Goal: Task Accomplishment & Management: Manage account settings

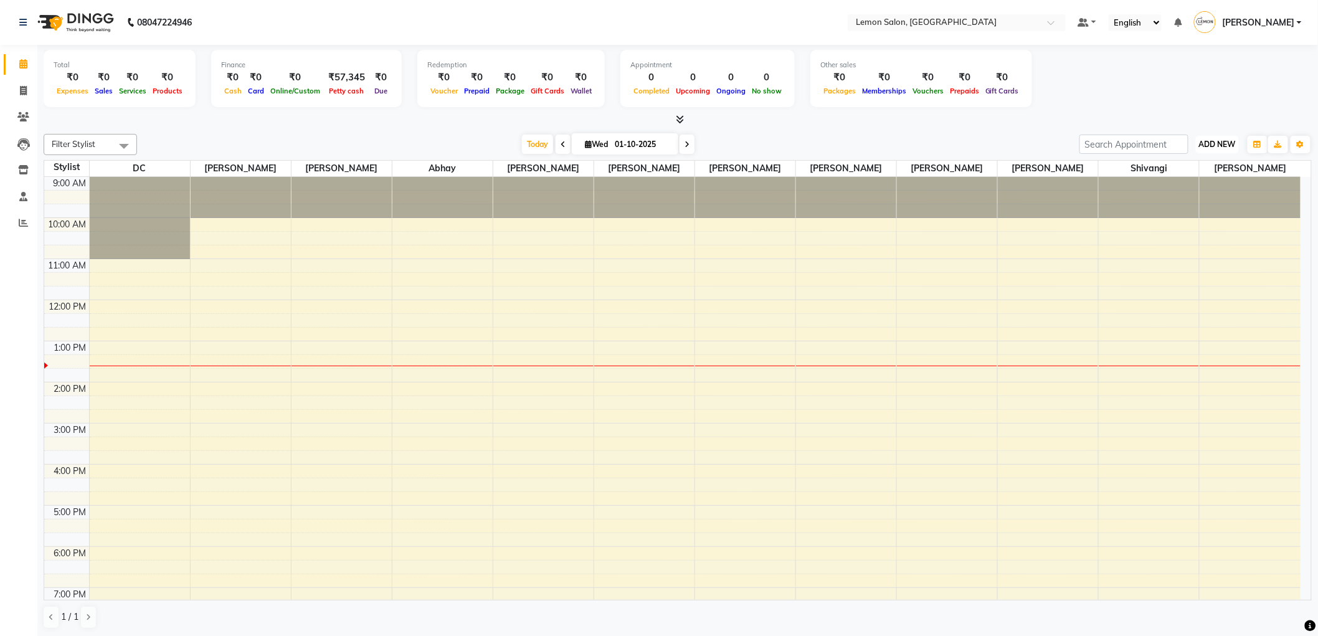
click at [1216, 146] on span "ADD NEW" at bounding box center [1217, 144] width 37 height 9
click at [1190, 214] on link "Add Attendance" at bounding box center [1189, 216] width 98 height 16
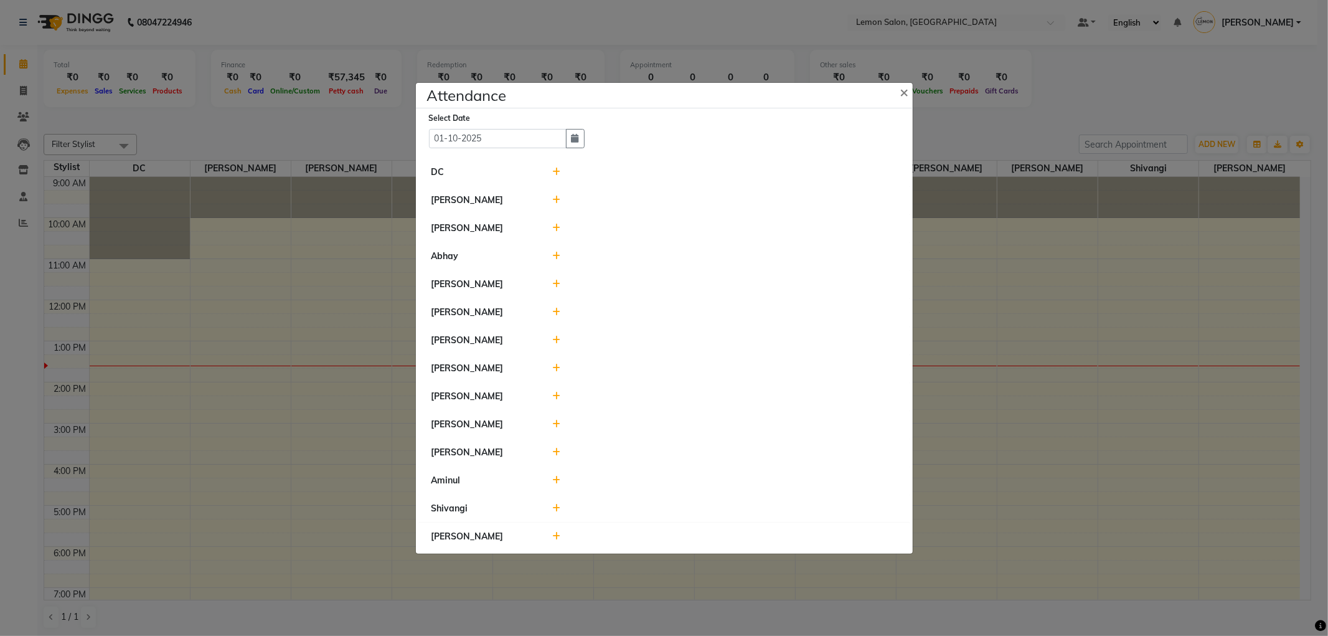
click at [558, 197] on icon at bounding box center [556, 200] width 8 height 9
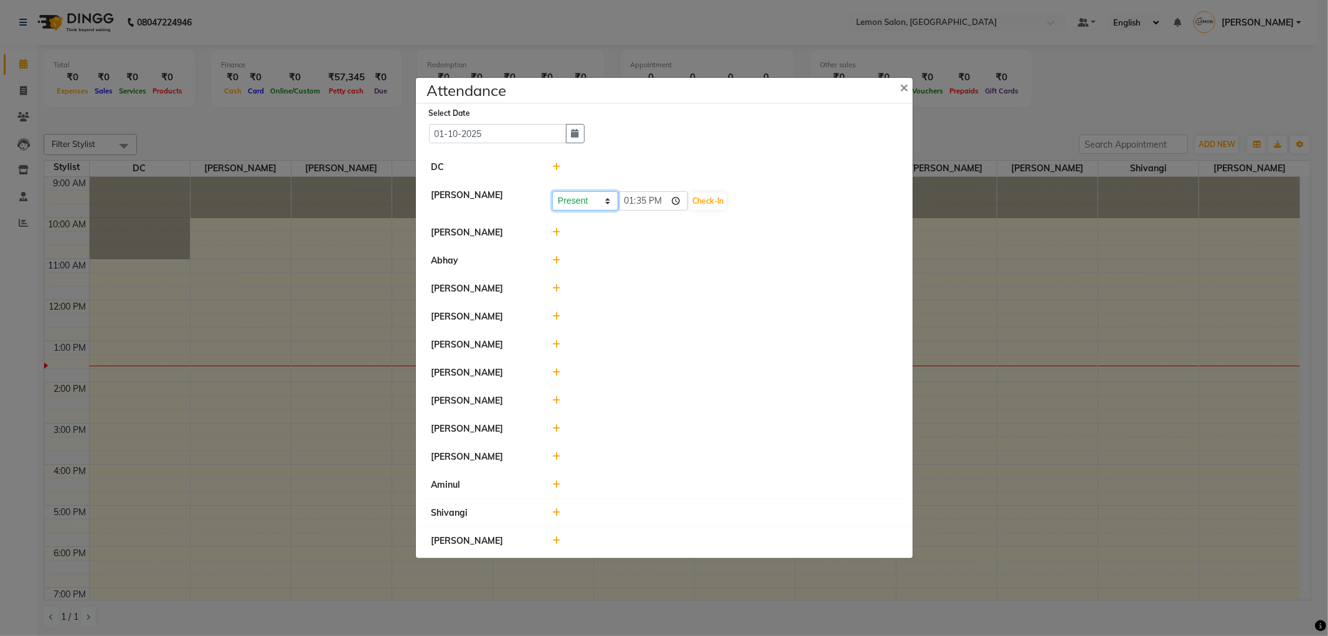
click at [592, 196] on select "Present Absent Late Half Day Weekly Off" at bounding box center [585, 200] width 66 height 19
select select "W"
click at [552, 191] on select "Present Absent Late Half Day Weekly Off" at bounding box center [585, 200] width 66 height 19
drag, startPoint x: 640, startPoint y: 191, endPoint x: 637, endPoint y: 197, distance: 7.0
click at [637, 197] on div "Present Absent Late Half Day Weekly Off Save" at bounding box center [725, 200] width 364 height 22
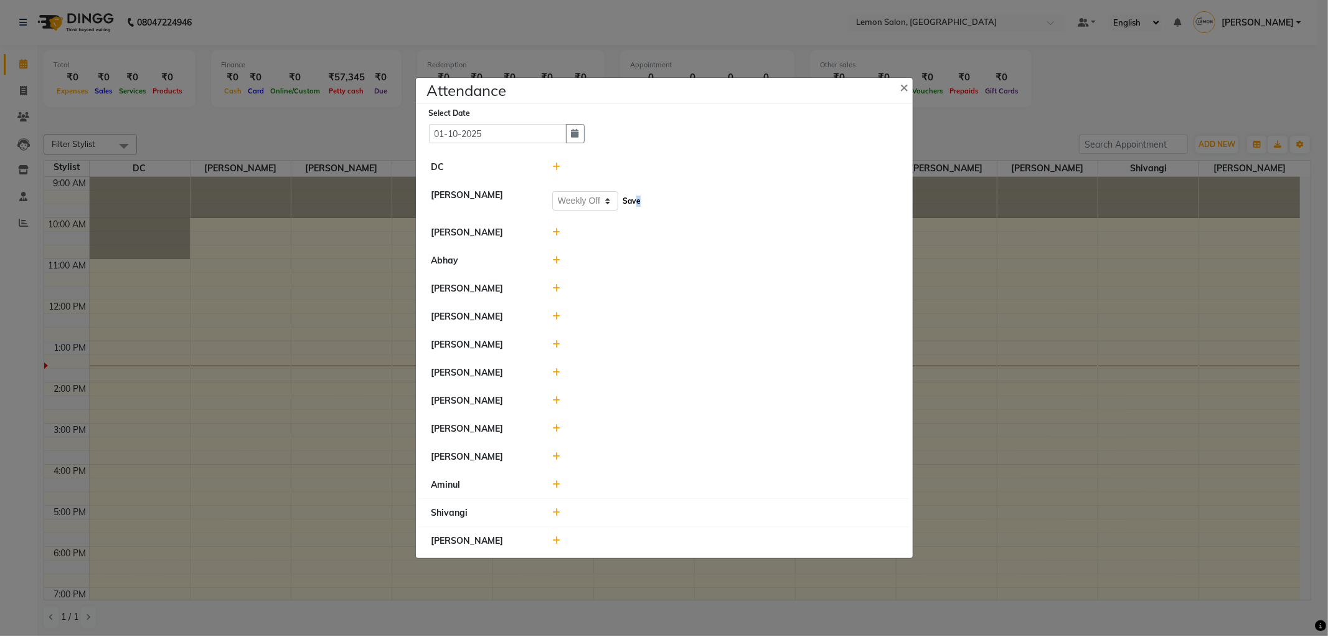
click at [636, 197] on button "Save" at bounding box center [632, 200] width 24 height 17
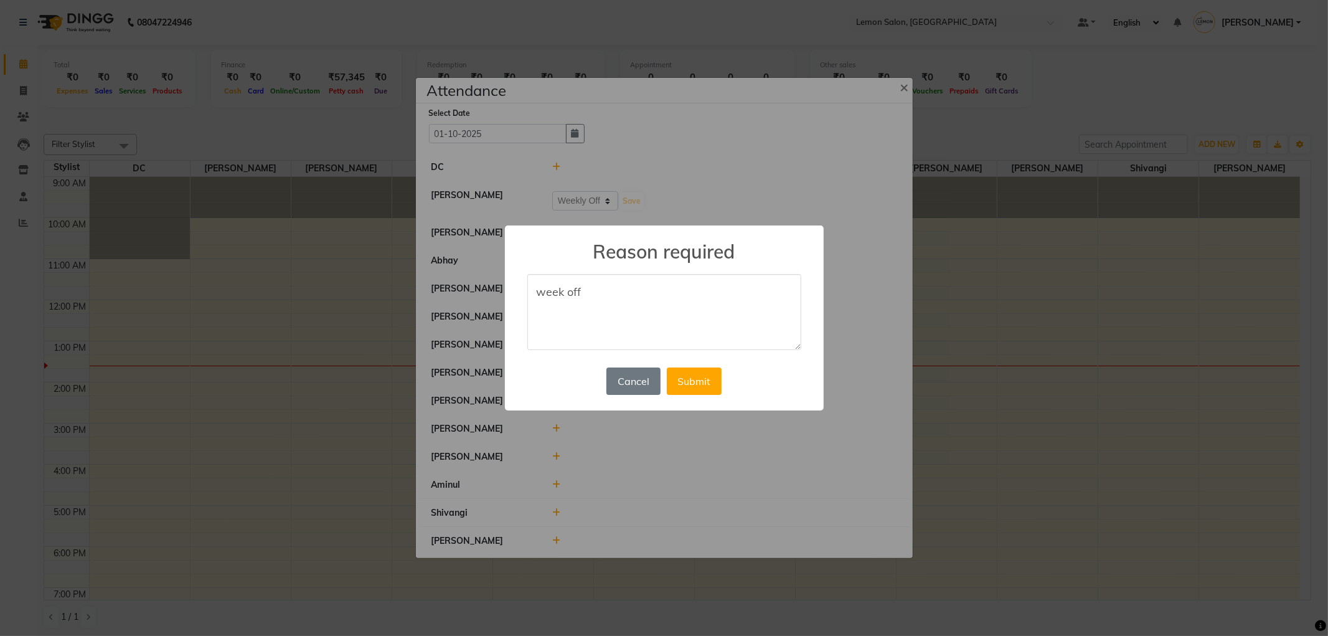
drag, startPoint x: 598, startPoint y: 293, endPoint x: 278, endPoint y: 297, distance: 320.1
click at [278, 297] on div "× Reason required week off Cancel No Submit" at bounding box center [664, 318] width 1328 height 636
type textarea "week off"
click at [683, 377] on button "Submit" at bounding box center [694, 380] width 55 height 27
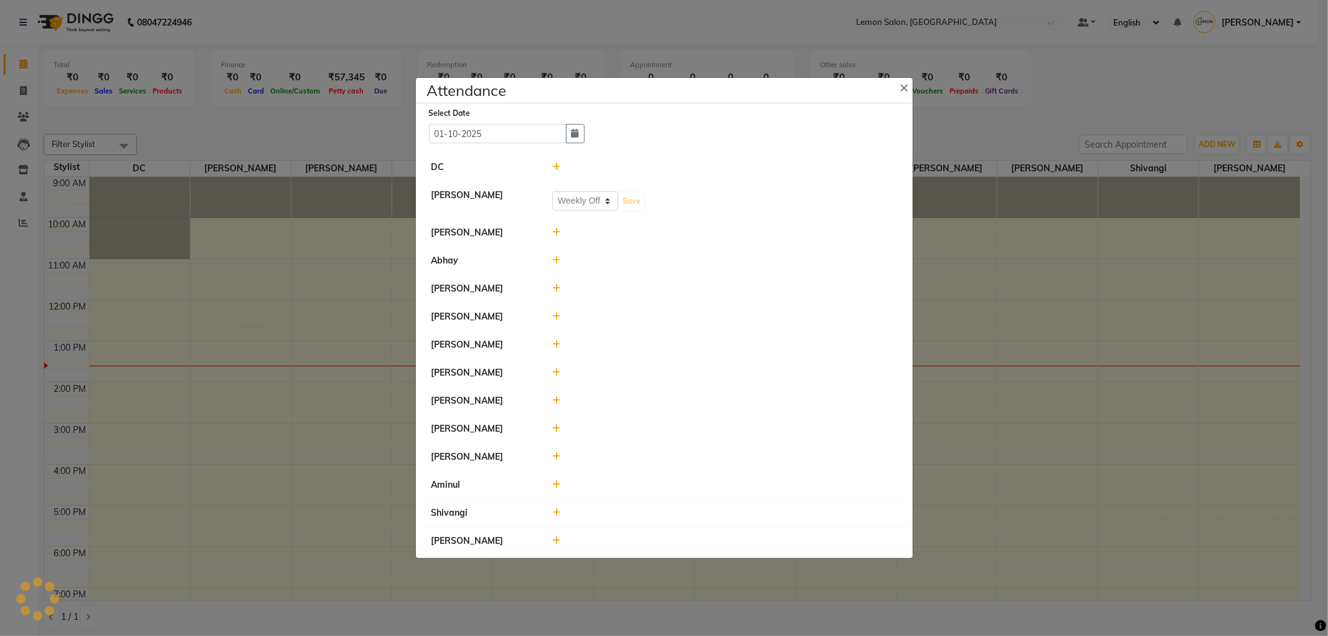
select select "W"
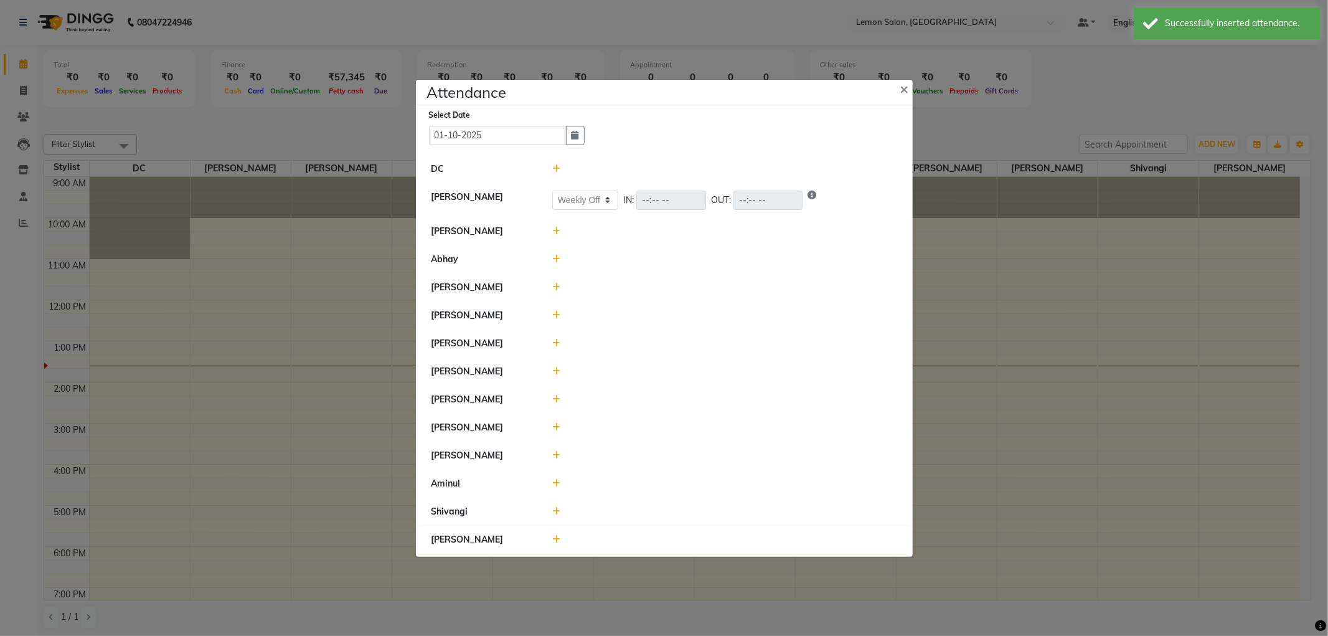
click at [555, 288] on icon at bounding box center [556, 287] width 8 height 9
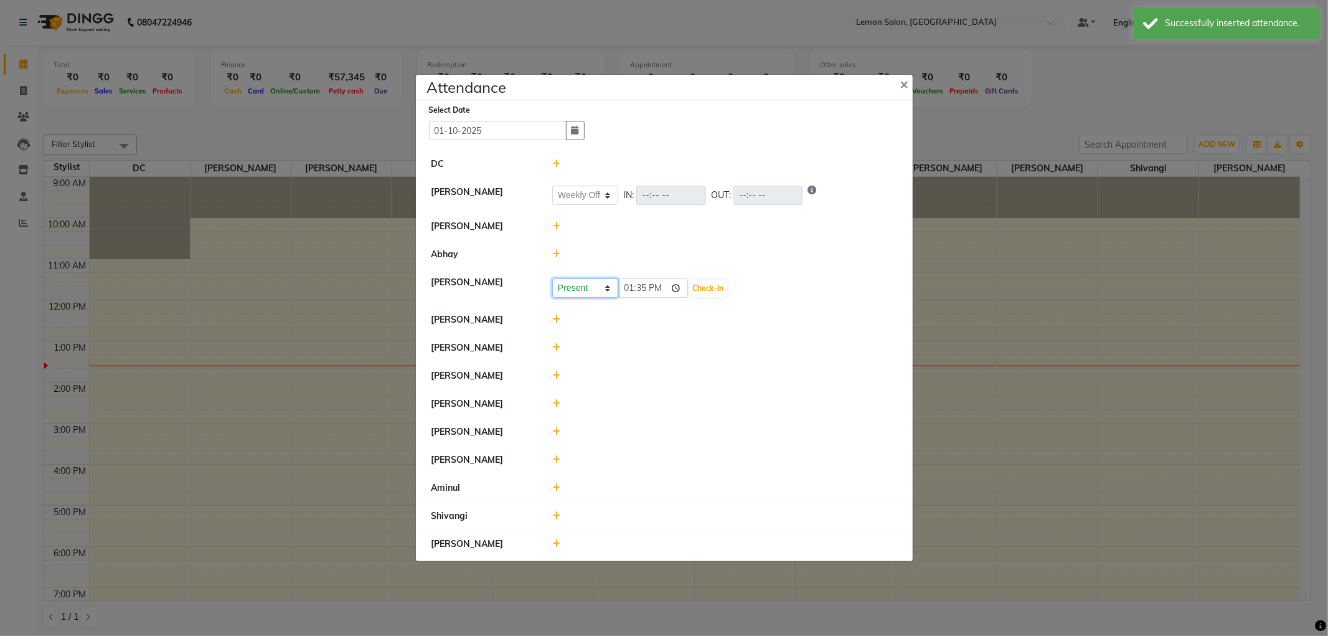
click at [605, 283] on select "Present Absent Late Half Day Weekly Off" at bounding box center [585, 287] width 66 height 19
select select "W"
click at [552, 278] on select "Present Absent Late Half Day Weekly Off" at bounding box center [585, 287] width 66 height 19
click at [621, 291] on button "Save" at bounding box center [632, 288] width 24 height 17
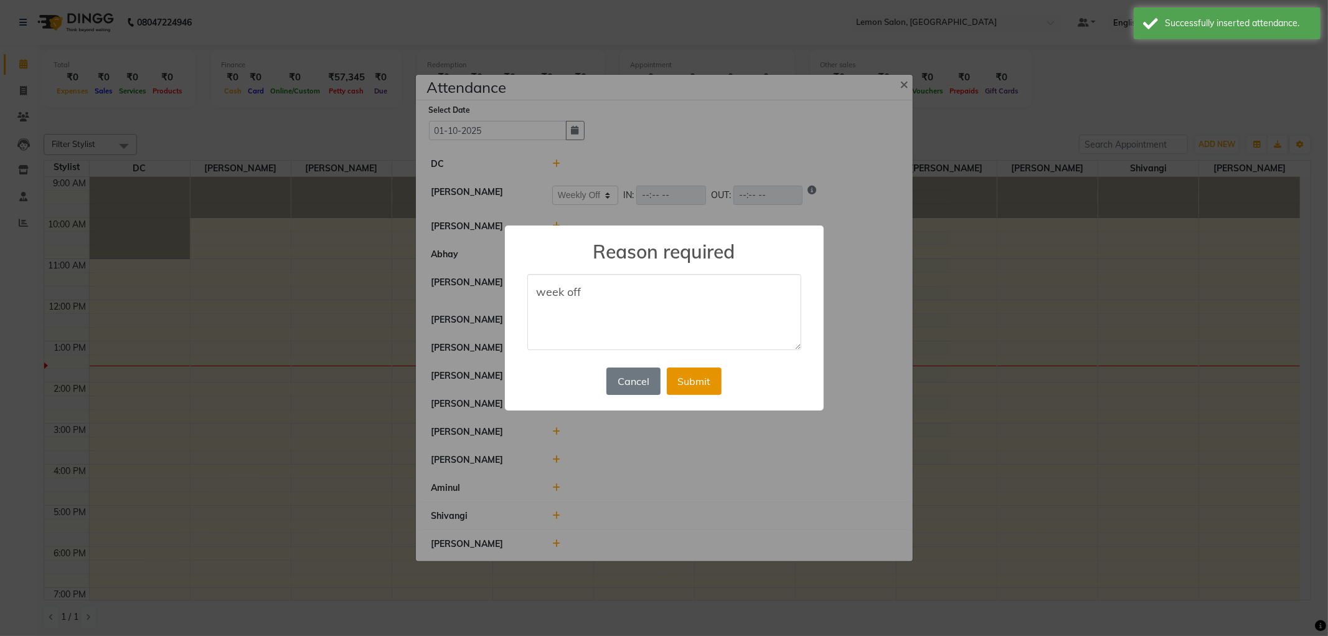
type textarea "week off"
click at [707, 385] on button "Submit" at bounding box center [694, 380] width 55 height 27
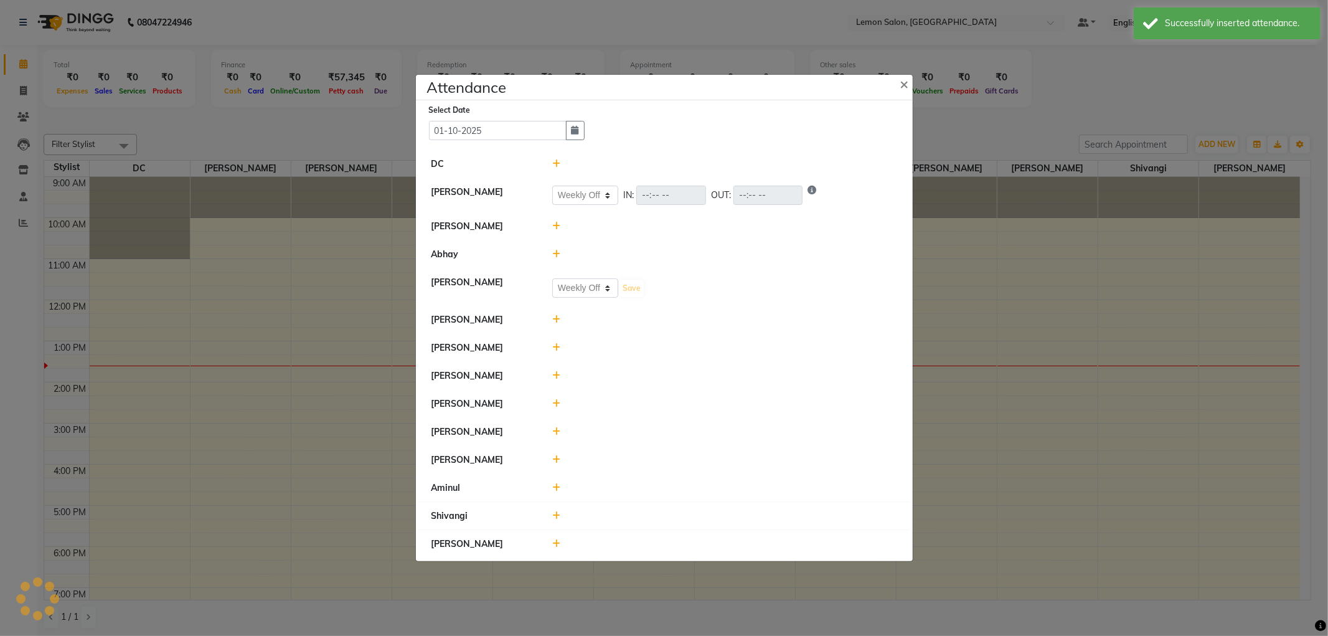
select select "W"
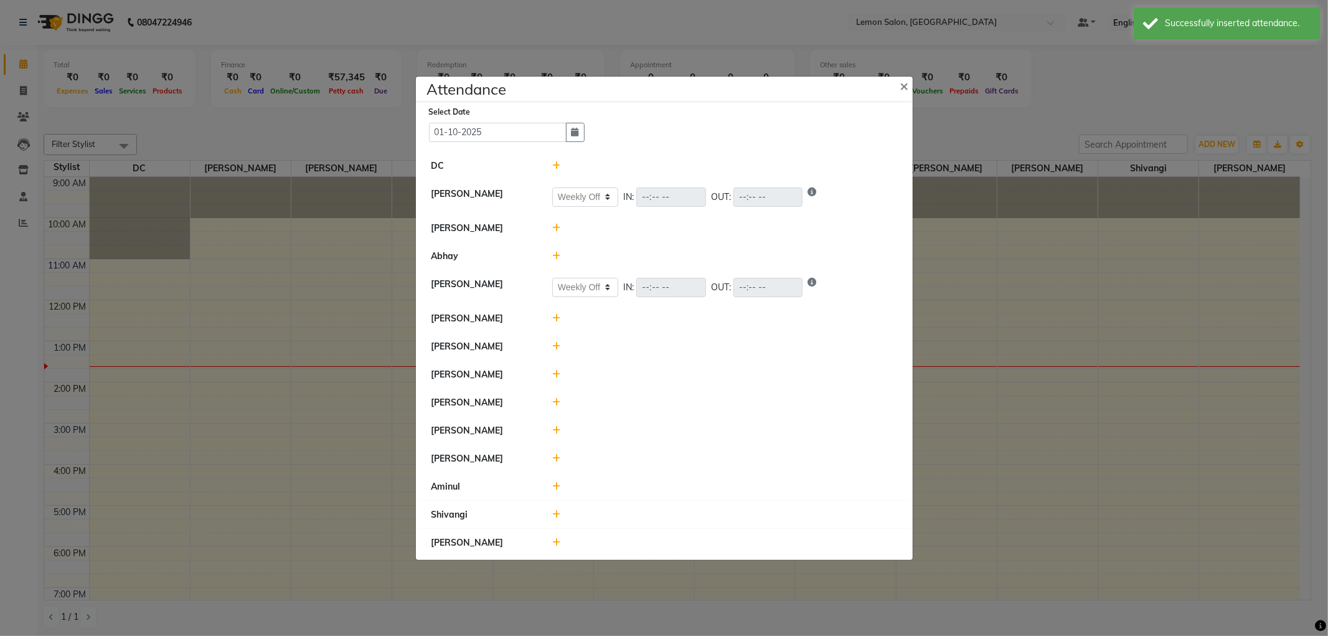
click at [553, 376] on icon at bounding box center [556, 374] width 8 height 9
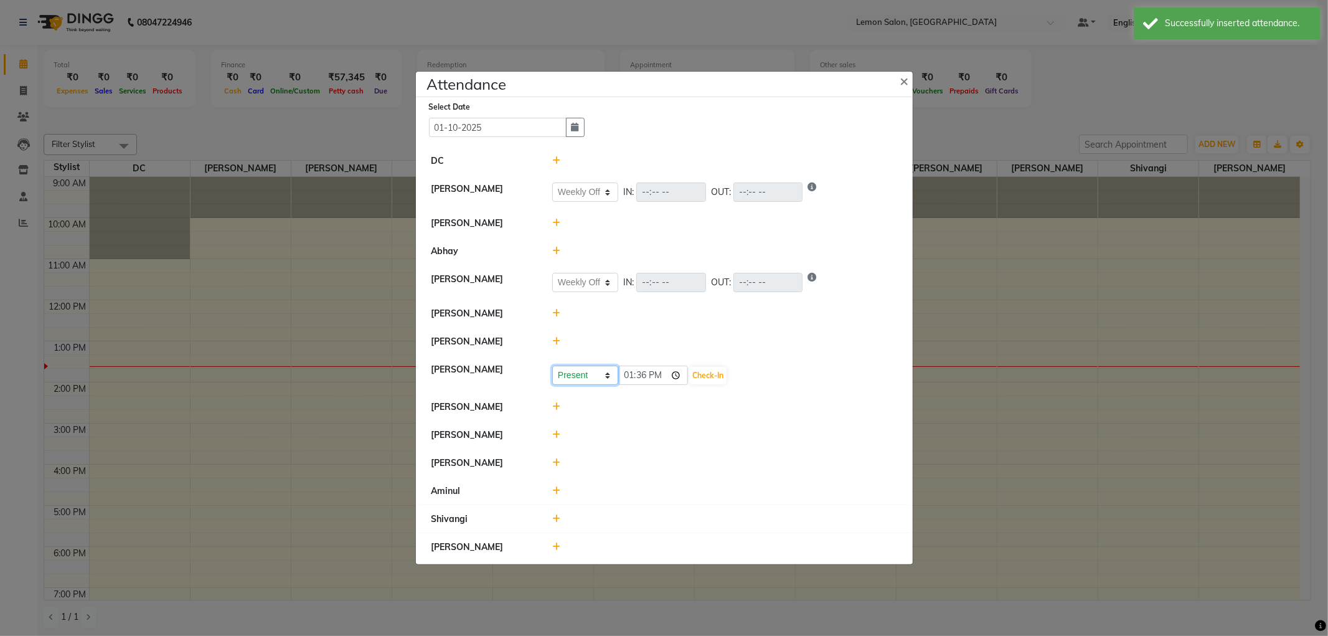
click at [590, 378] on select "Present Absent Late Half Day Weekly Off" at bounding box center [585, 375] width 66 height 19
select select "W"
click at [552, 366] on select "Present Absent Late Half Day Weekly Off" at bounding box center [585, 375] width 66 height 19
click at [633, 380] on button "Save" at bounding box center [632, 375] width 24 height 17
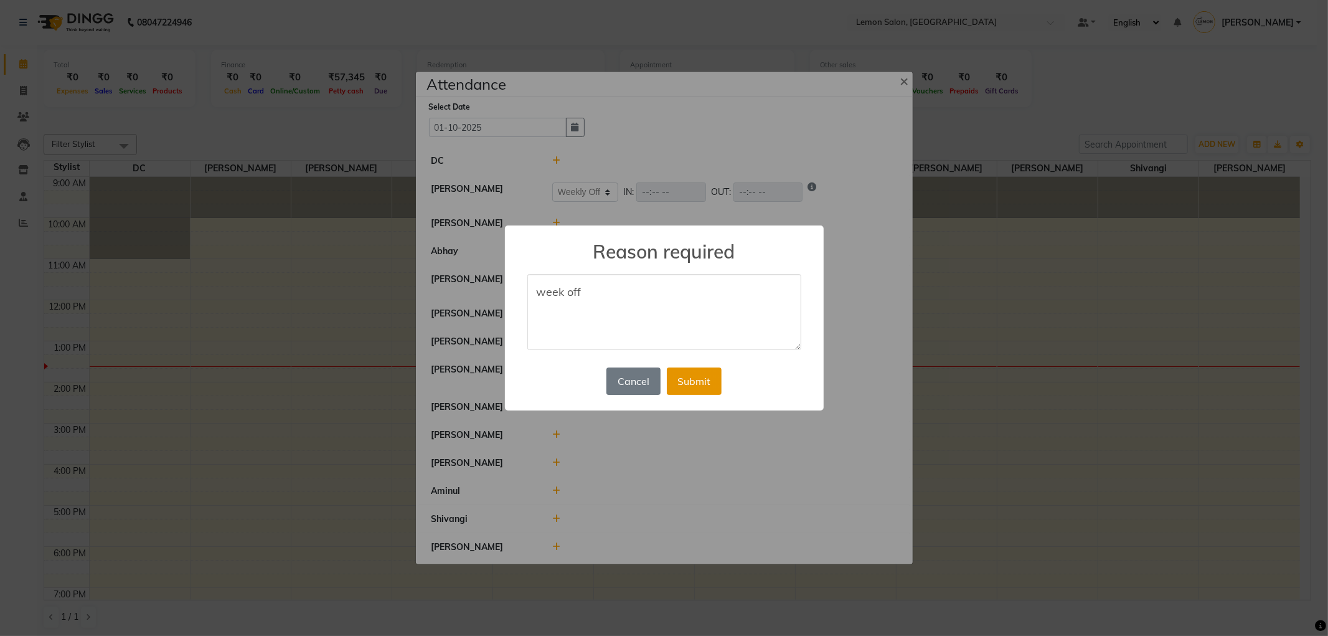
type textarea "week off"
click at [706, 367] on button "Submit" at bounding box center [694, 380] width 55 height 27
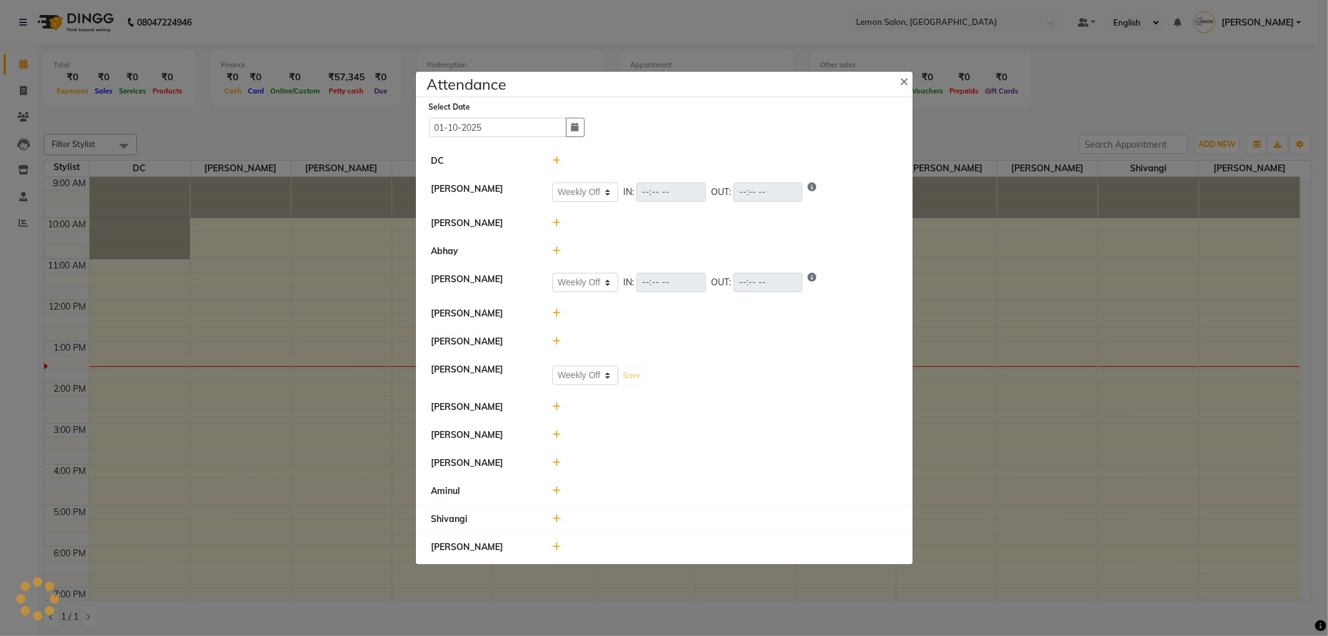
select select "W"
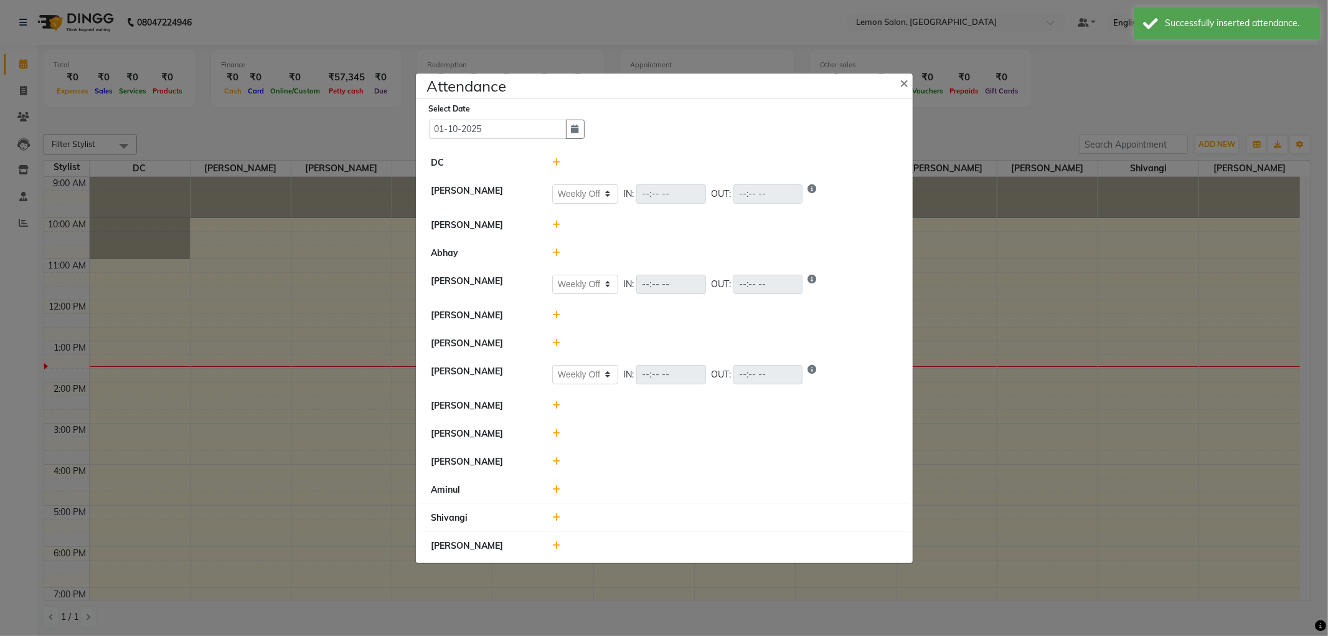
click at [706, 358] on li "Pooja Gundal Present Absent Late Half Day Weekly Off IN: OUT:" at bounding box center [664, 374] width 491 height 35
click at [556, 222] on icon at bounding box center [556, 224] width 8 height 9
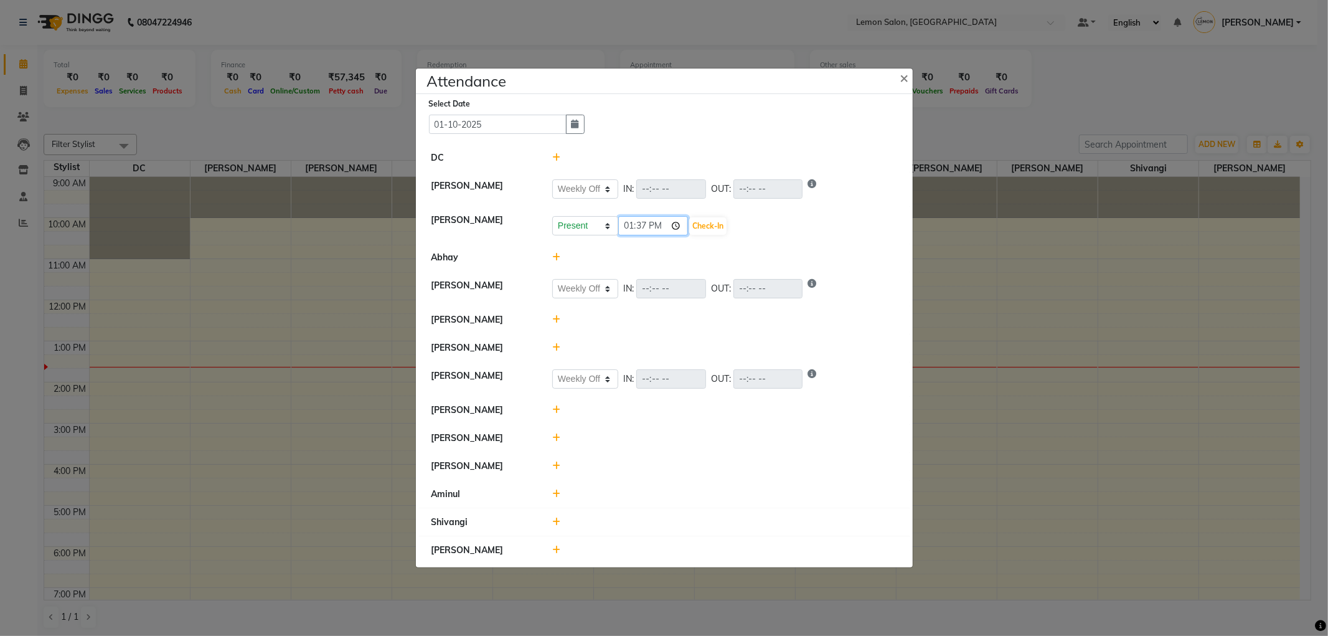
click at [679, 229] on input "13:37" at bounding box center [653, 225] width 70 height 19
type input "09:52"
click at [712, 229] on button "Check-In" at bounding box center [707, 225] width 37 height 17
select select "W"
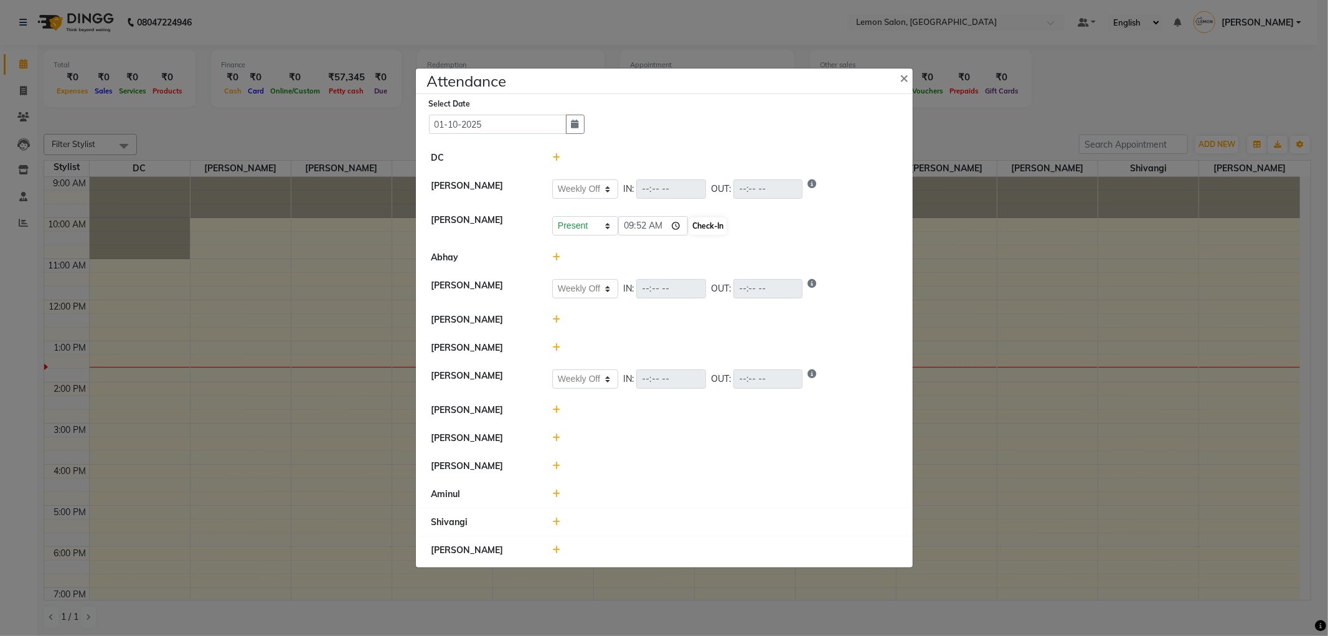
select select "W"
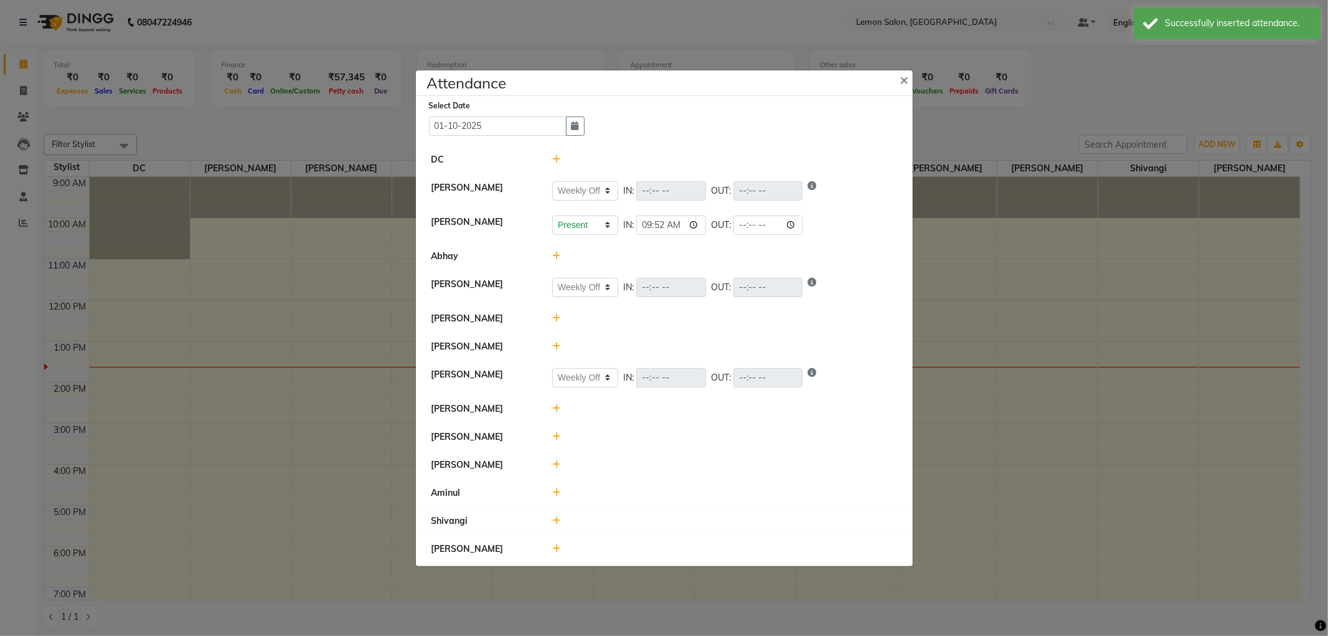
click at [556, 463] on icon at bounding box center [556, 464] width 8 height 9
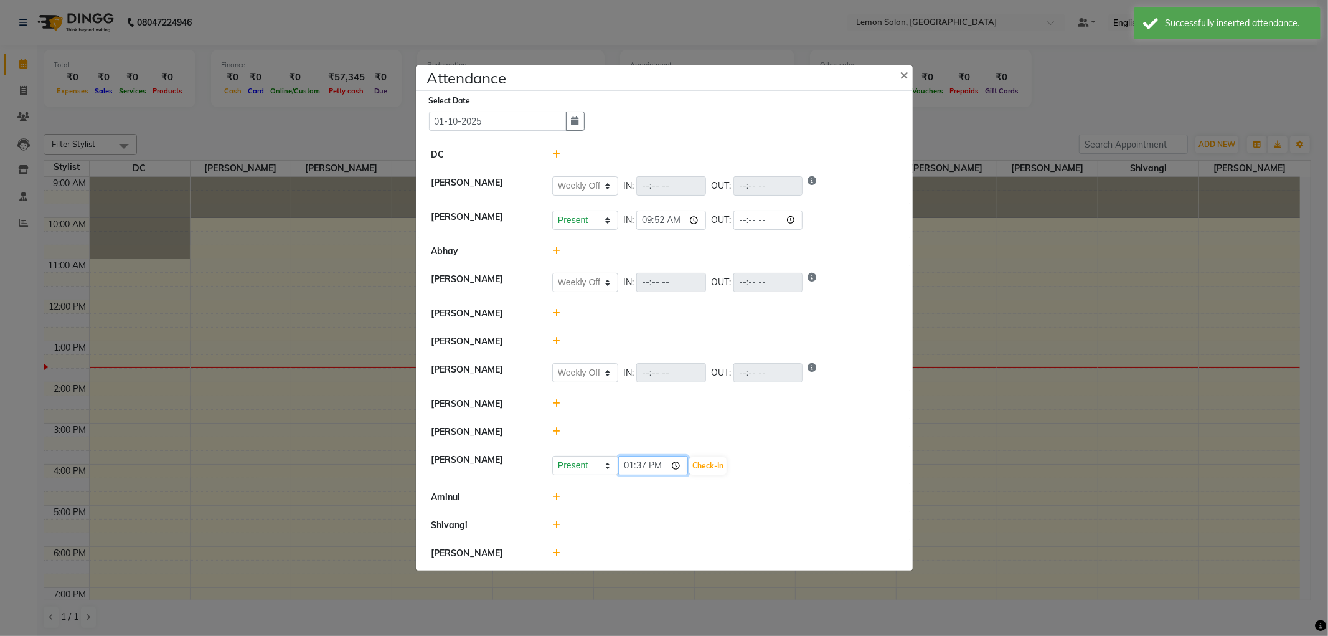
click at [673, 468] on input "13:37" at bounding box center [653, 465] width 70 height 19
type input "10:13"
click at [707, 465] on button "Check-In" at bounding box center [707, 465] width 37 height 17
select select "W"
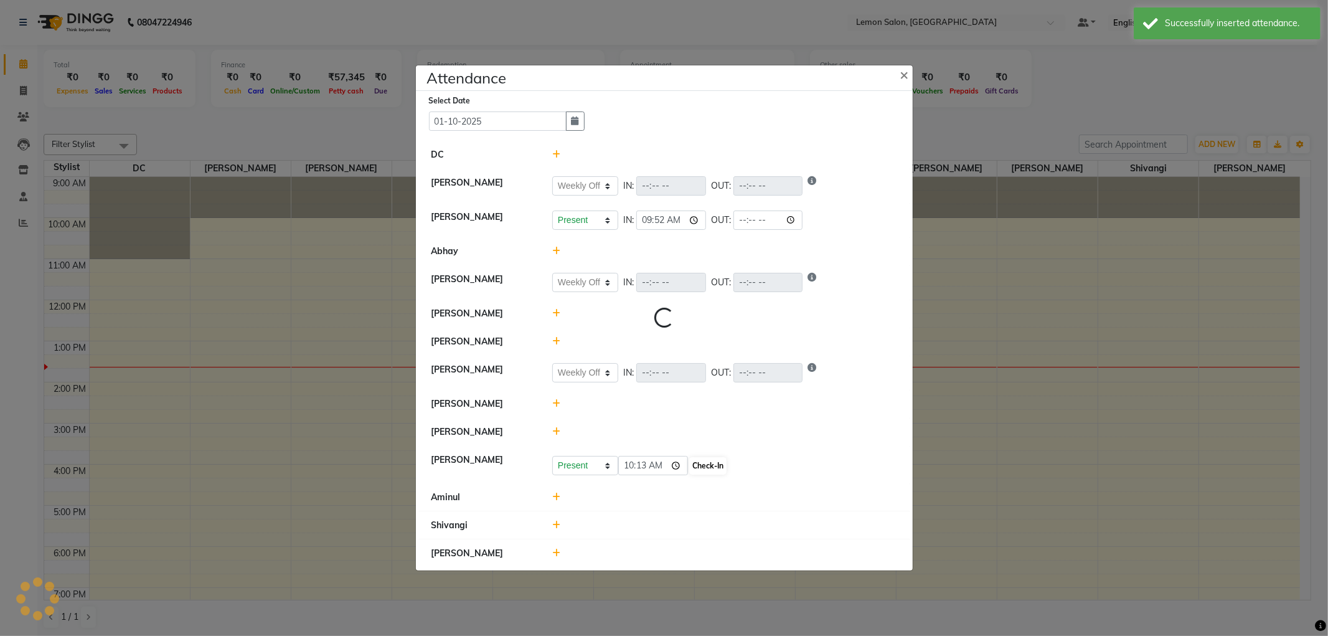
select select "W"
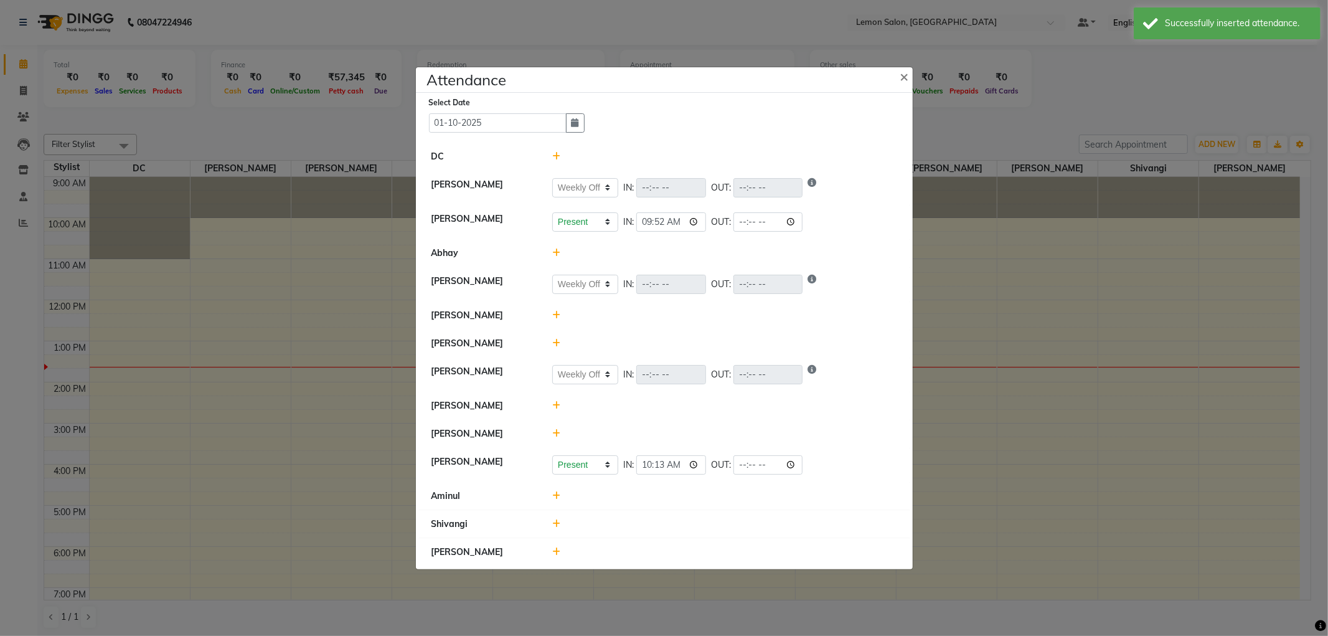
click at [553, 431] on icon at bounding box center [556, 433] width 8 height 9
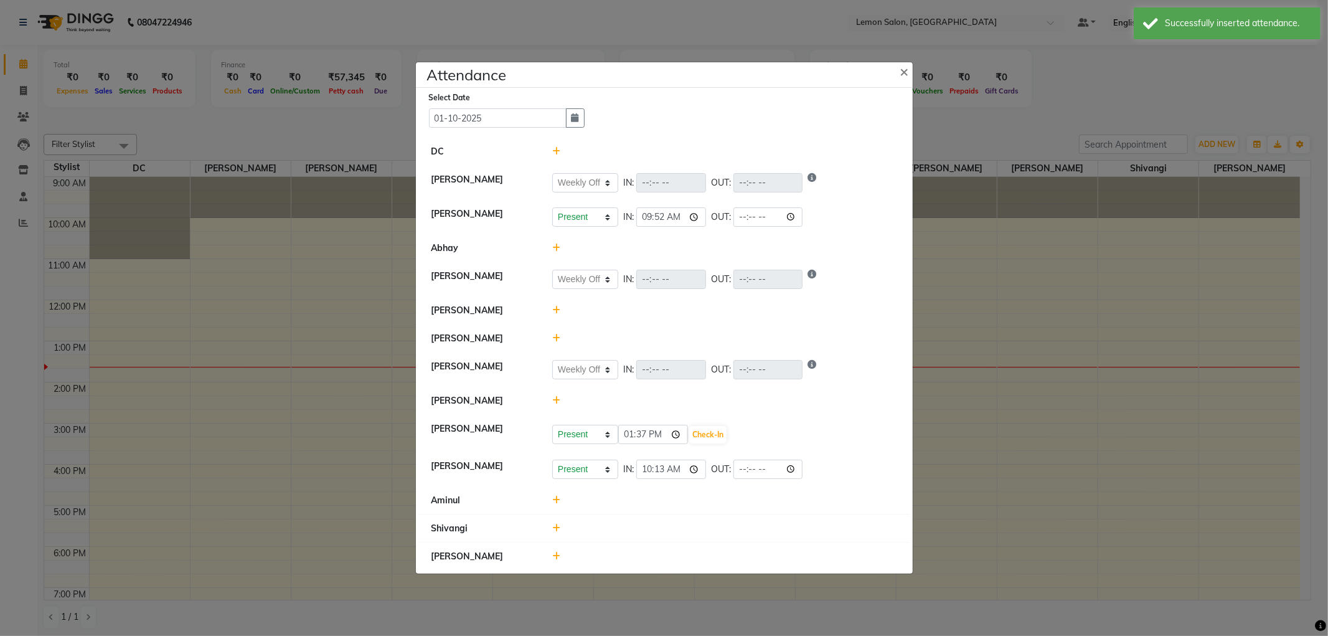
click at [562, 340] on div at bounding box center [725, 338] width 364 height 13
click at [552, 335] on icon at bounding box center [556, 338] width 8 height 9
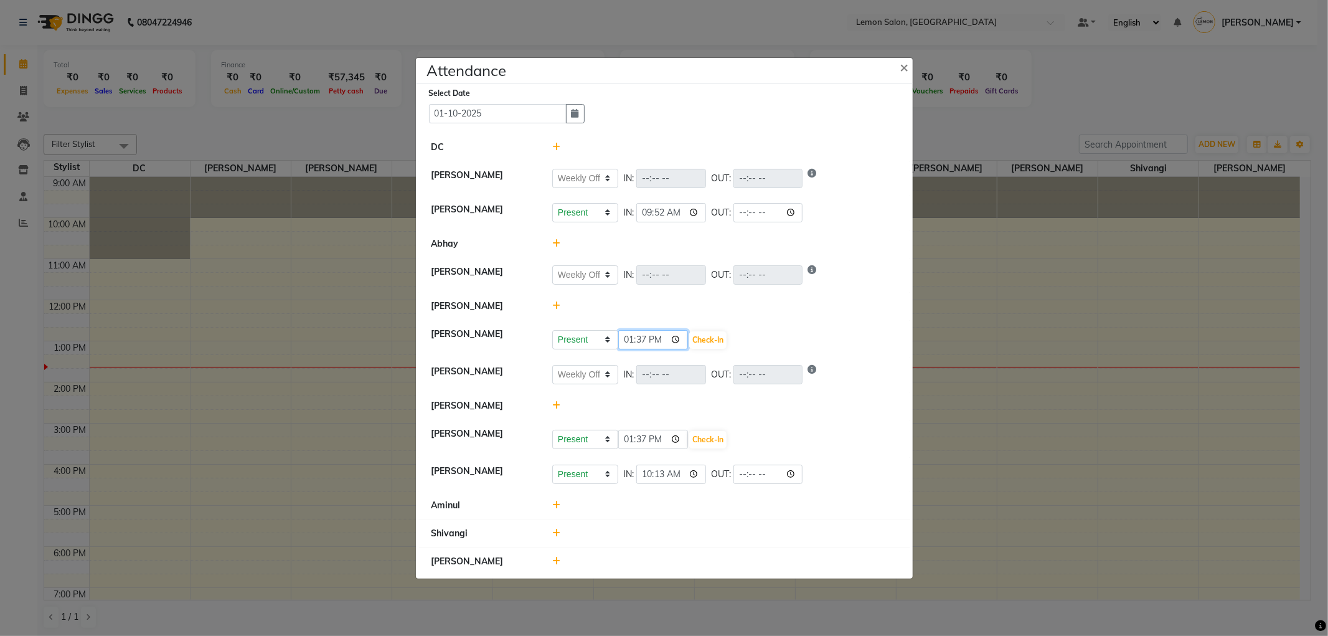
click at [674, 344] on input "13:37" at bounding box center [653, 339] width 70 height 19
type input "10:13"
click at [704, 345] on button "Check-In" at bounding box center [707, 339] width 37 height 17
select select "W"
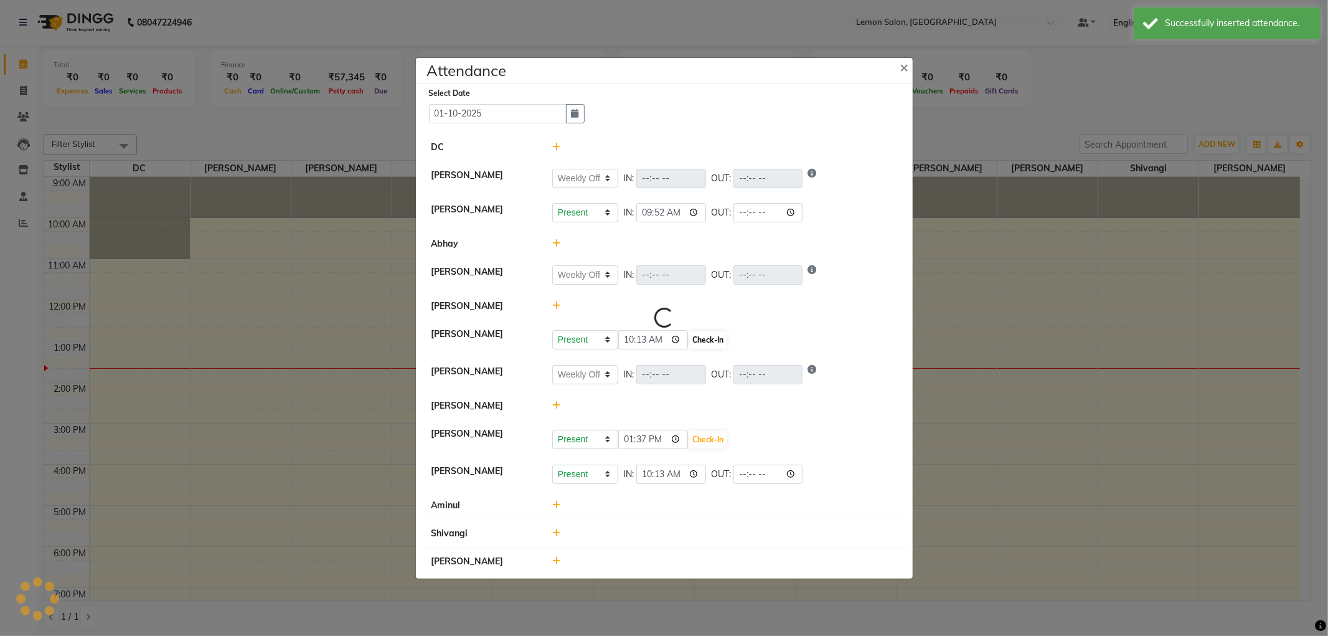
select select "W"
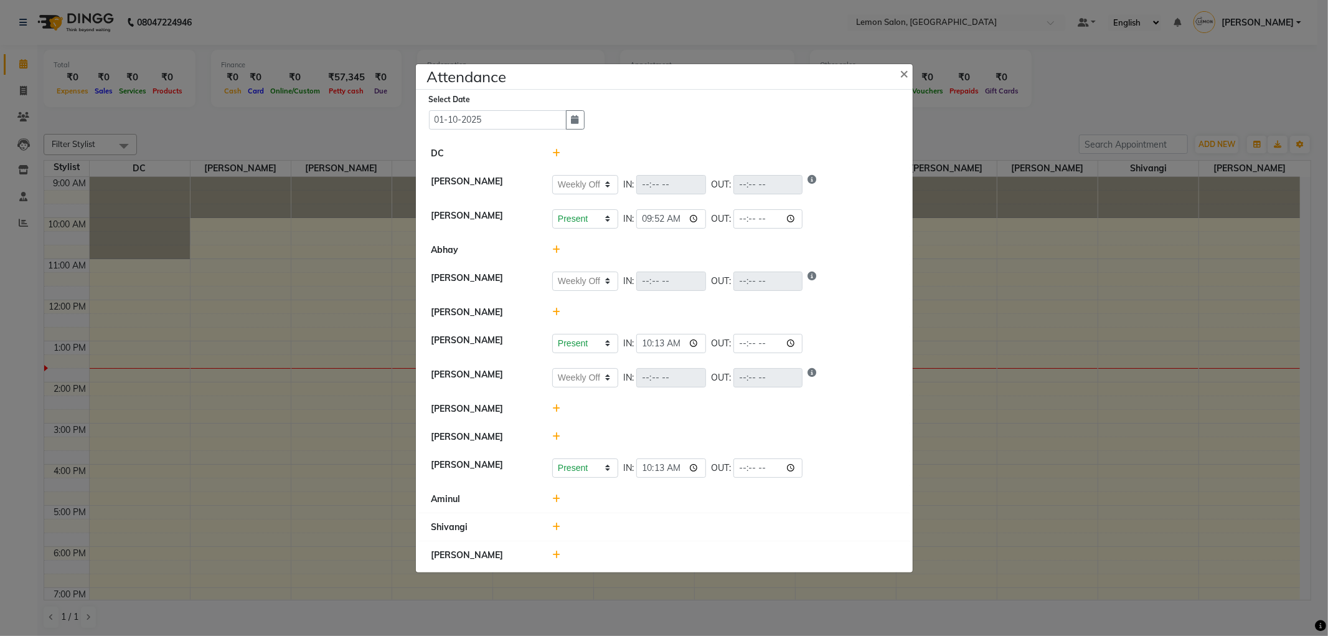
click at [560, 557] on div at bounding box center [725, 555] width 364 height 13
click at [559, 555] on icon at bounding box center [556, 555] width 8 height 9
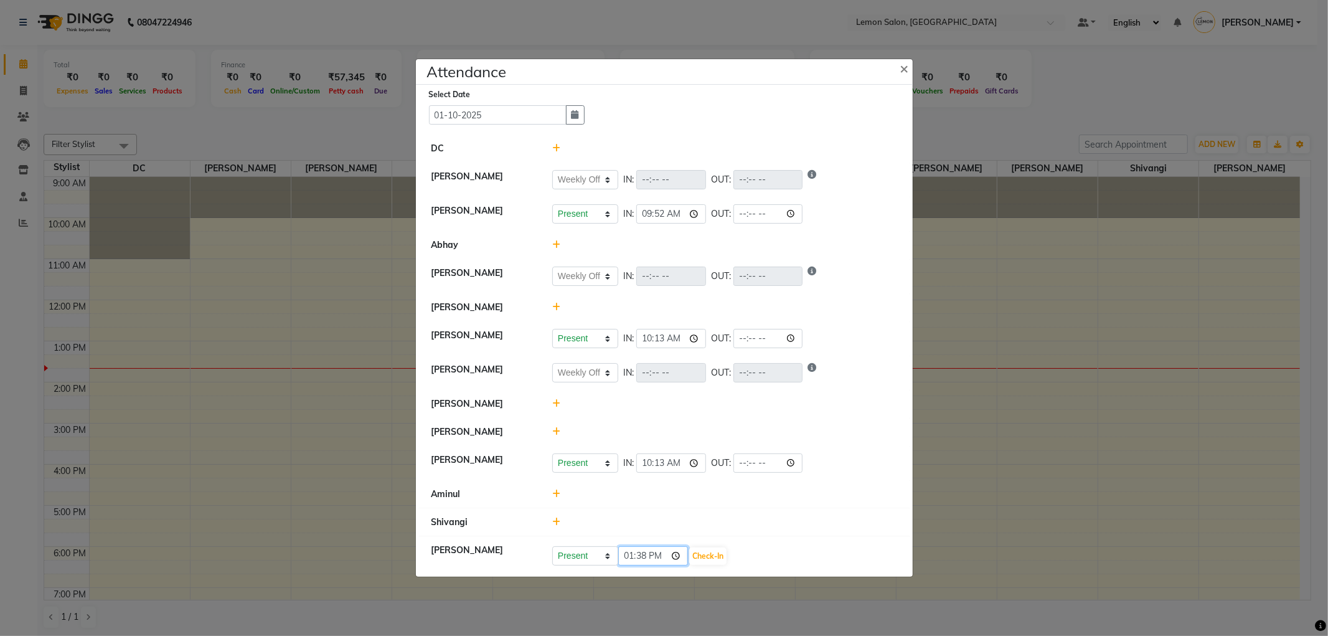
click at [680, 554] on input "13:38" at bounding box center [653, 555] width 70 height 19
type input "10:13"
click at [710, 556] on button "Check-In" at bounding box center [707, 555] width 37 height 17
select select "W"
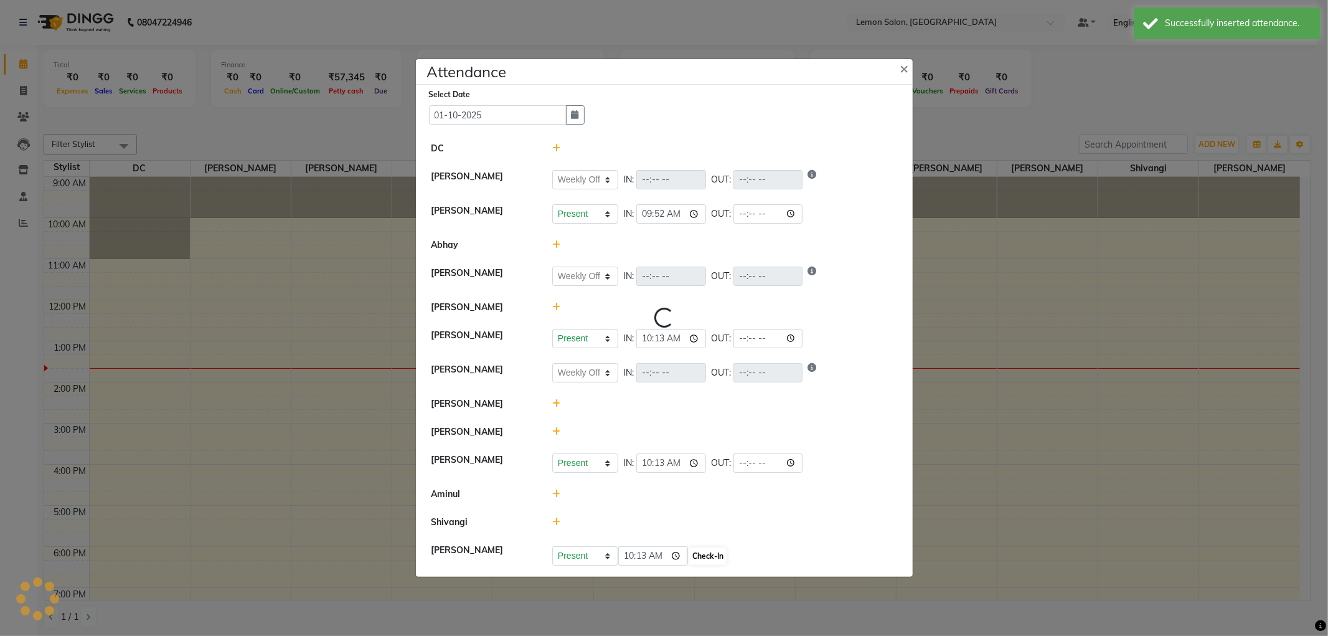
select select "W"
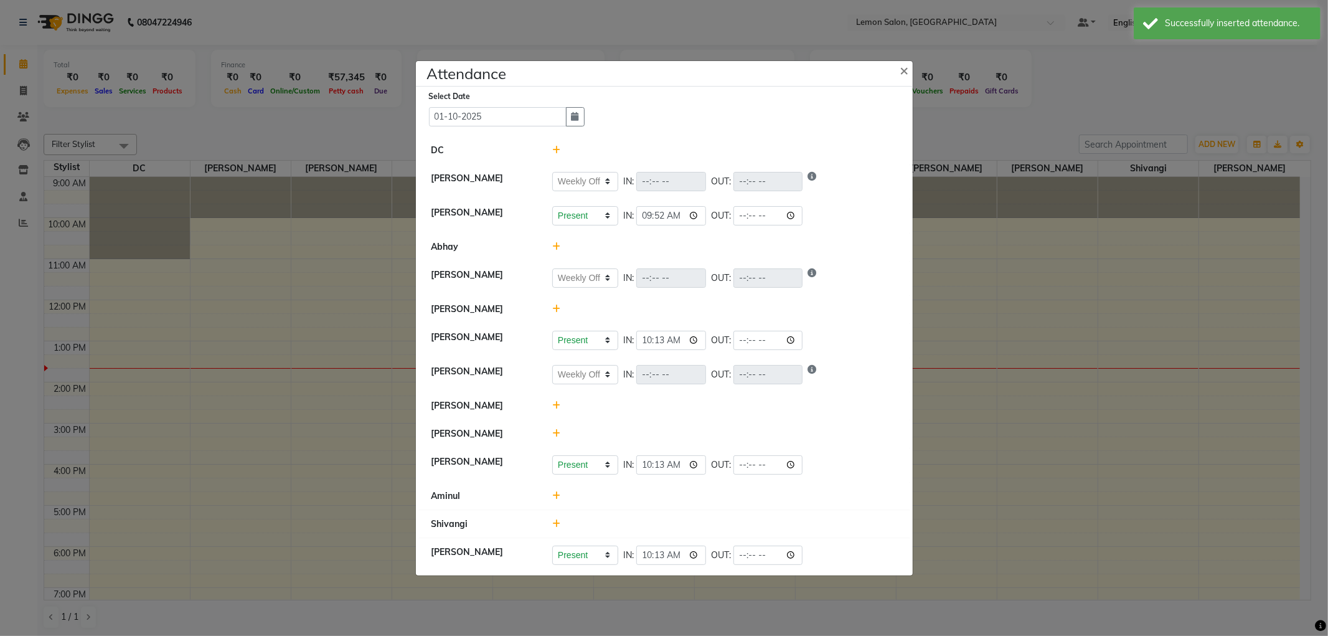
click at [559, 496] on icon at bounding box center [556, 495] width 8 height 9
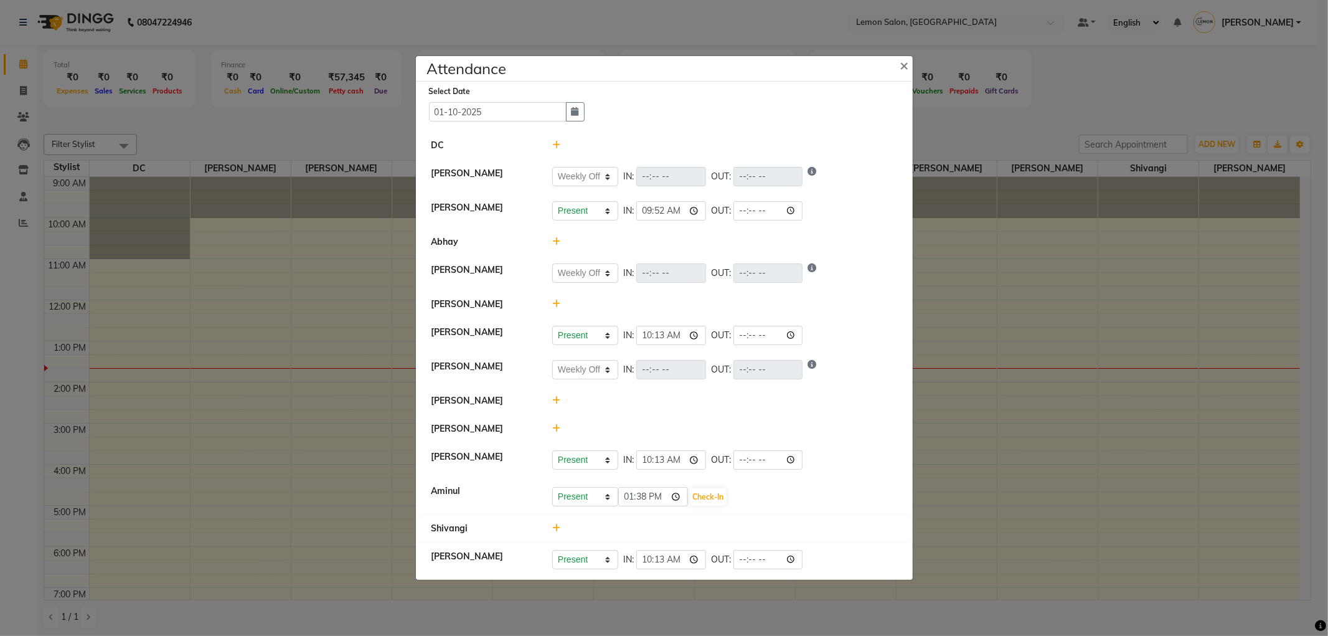
click at [559, 244] on icon at bounding box center [556, 241] width 8 height 9
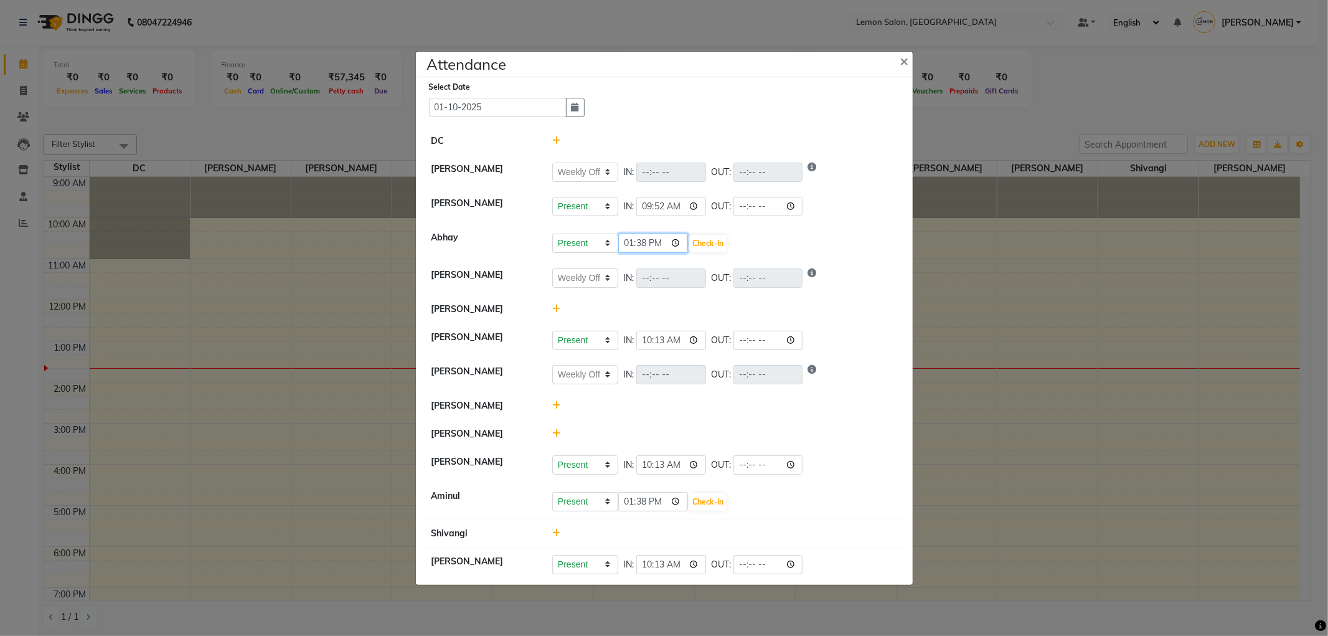
click at [681, 245] on input "13:38" at bounding box center [653, 243] width 70 height 19
click at [679, 244] on input "12:38" at bounding box center [653, 243] width 70 height 19
type input "12:16"
click at [707, 245] on button "Check-In" at bounding box center [707, 243] width 37 height 17
select select "W"
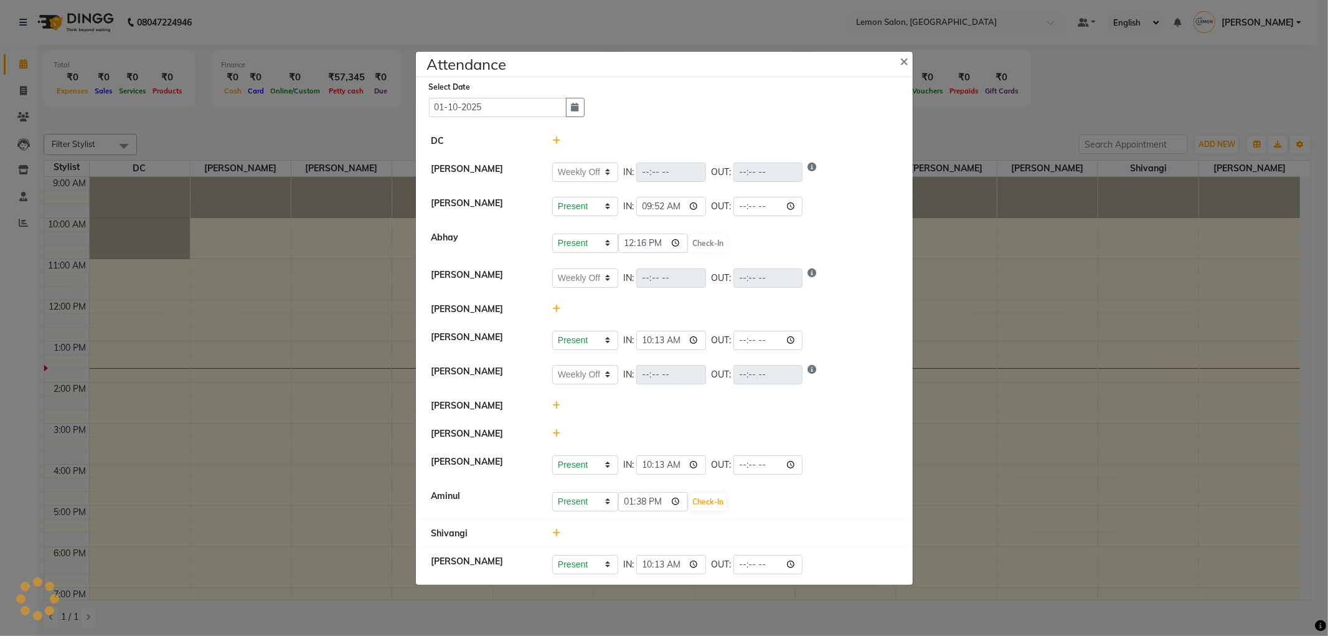
select select "W"
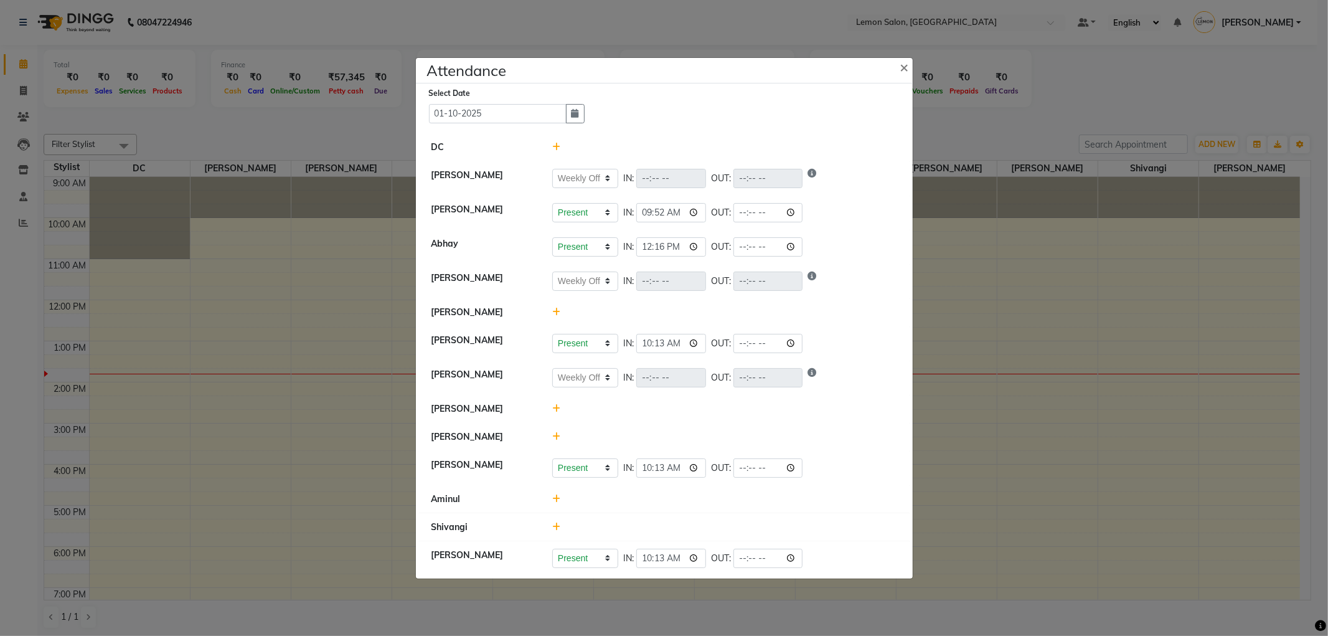
click at [560, 312] on div at bounding box center [725, 312] width 364 height 13
click at [561, 315] on div at bounding box center [725, 312] width 364 height 13
click at [559, 315] on icon at bounding box center [556, 312] width 8 height 9
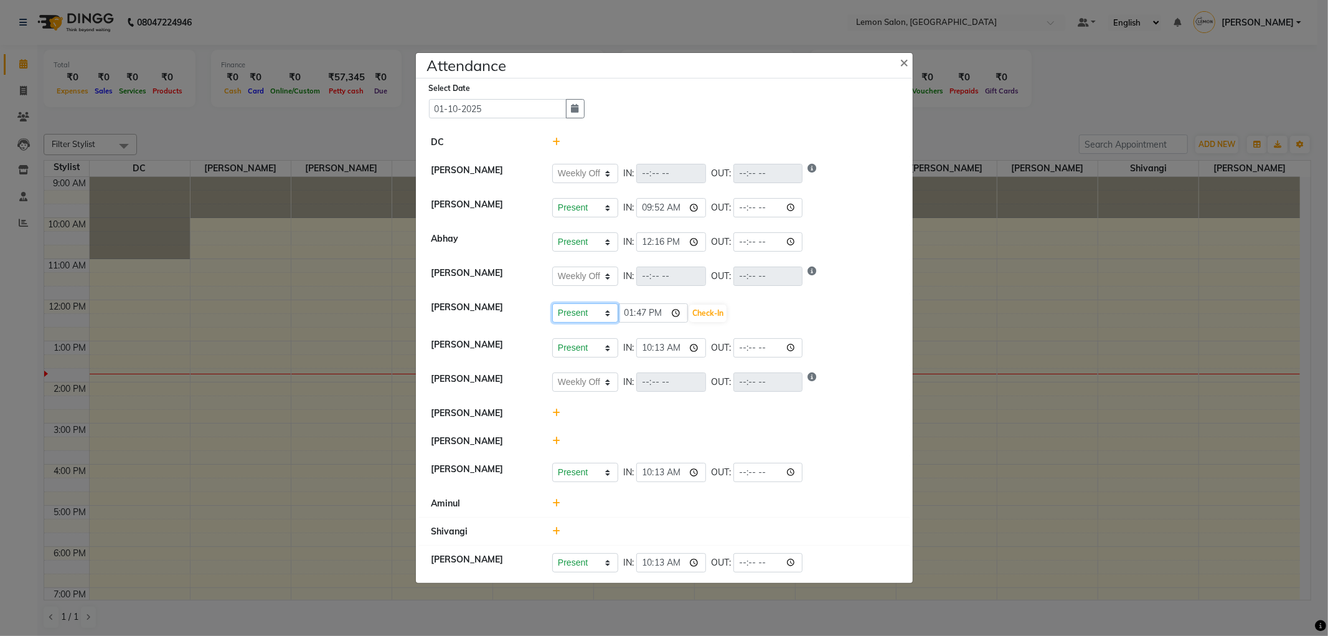
click at [589, 303] on select "Present Absent Late Half Day Weekly Off" at bounding box center [585, 312] width 66 height 19
select select "A"
click at [552, 303] on select "Present Absent Late Half Day Weekly Off" at bounding box center [585, 312] width 66 height 19
click at [586, 310] on select "Present Absent Late Half Day Weekly Off" at bounding box center [585, 312] width 66 height 19
click at [552, 303] on select "Present Absent Late Half Day Weekly Off" at bounding box center [585, 312] width 66 height 19
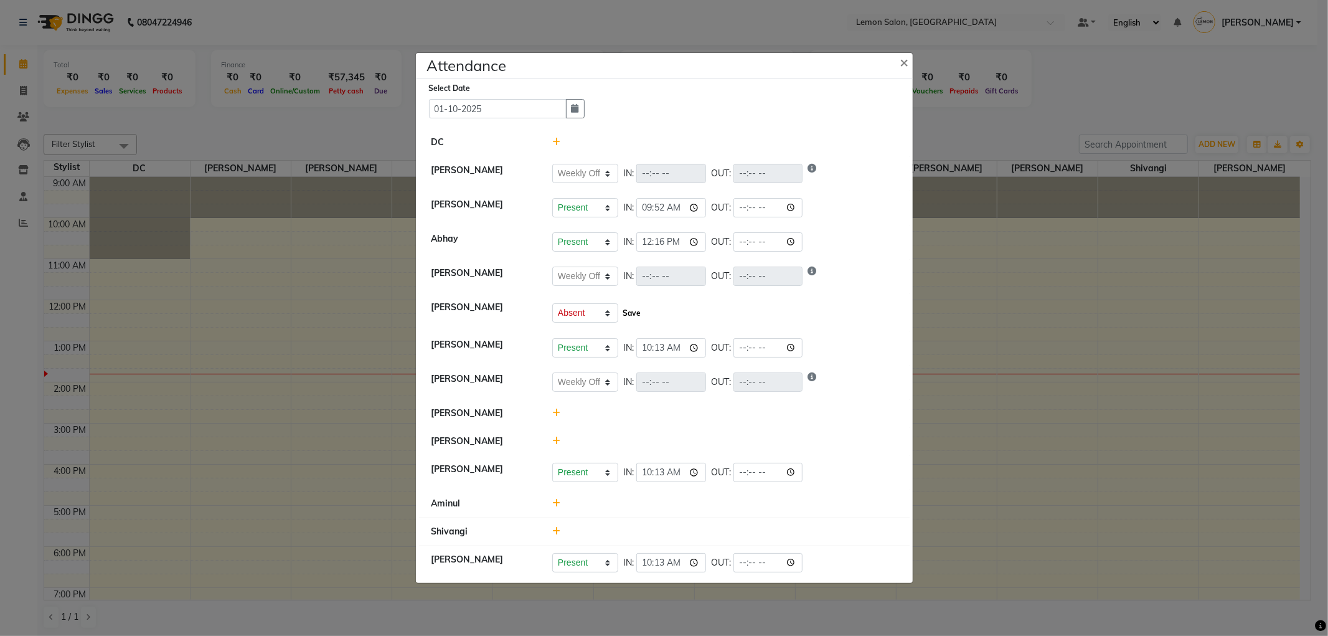
click at [631, 316] on button "Save" at bounding box center [632, 313] width 24 height 17
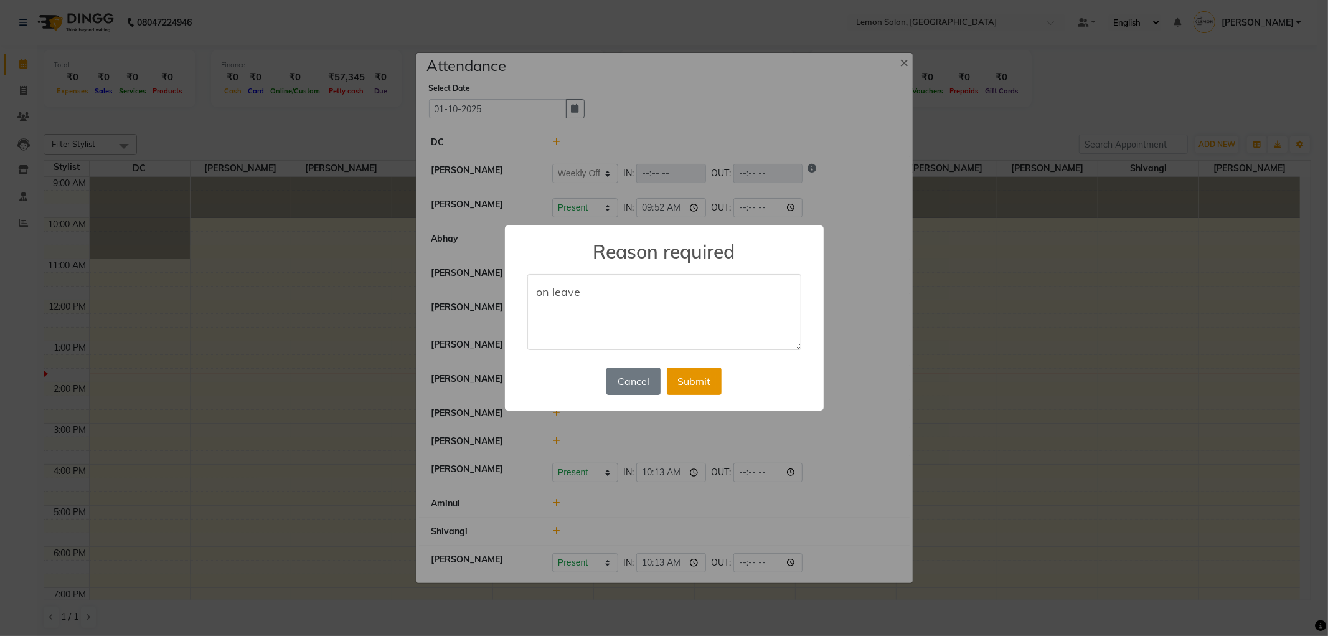
type textarea "on leave"
click at [694, 377] on button "Submit" at bounding box center [694, 380] width 55 height 27
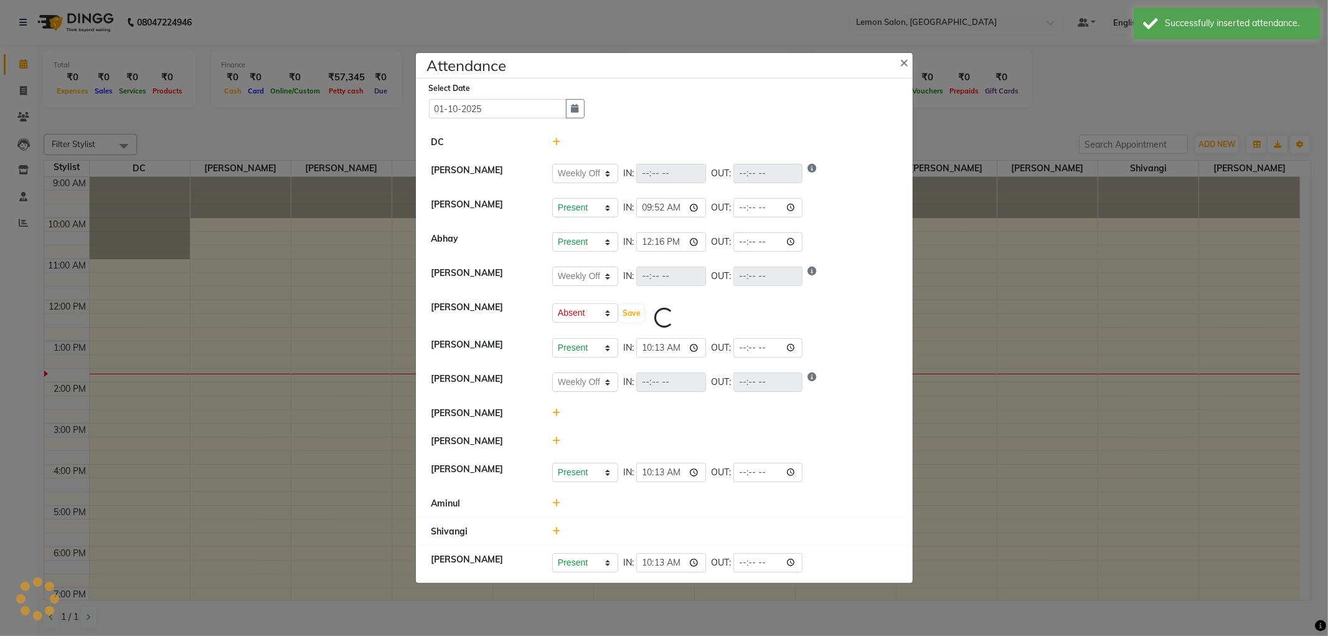
select select "W"
select select "A"
select select "W"
click at [554, 506] on icon at bounding box center [556, 502] width 8 height 9
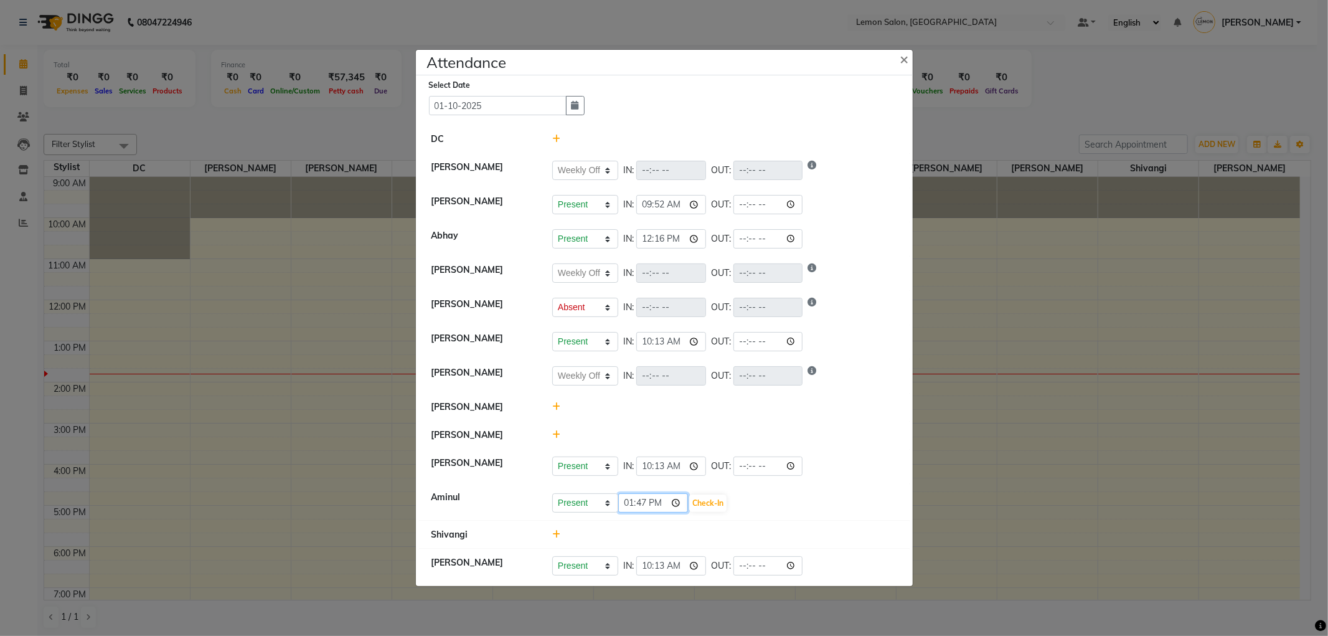
click at [679, 506] on input "13:47" at bounding box center [653, 502] width 70 height 19
type input "12:25"
click at [696, 501] on button "Check-In" at bounding box center [707, 502] width 37 height 17
select select "W"
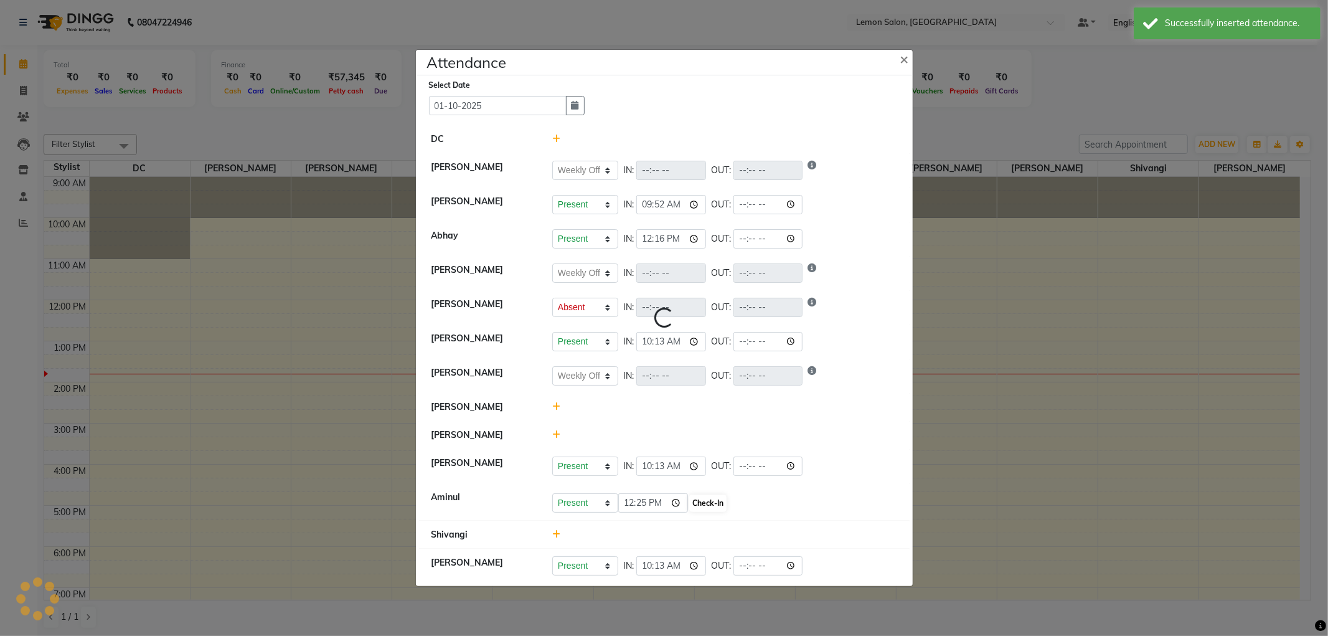
select select "A"
select select "W"
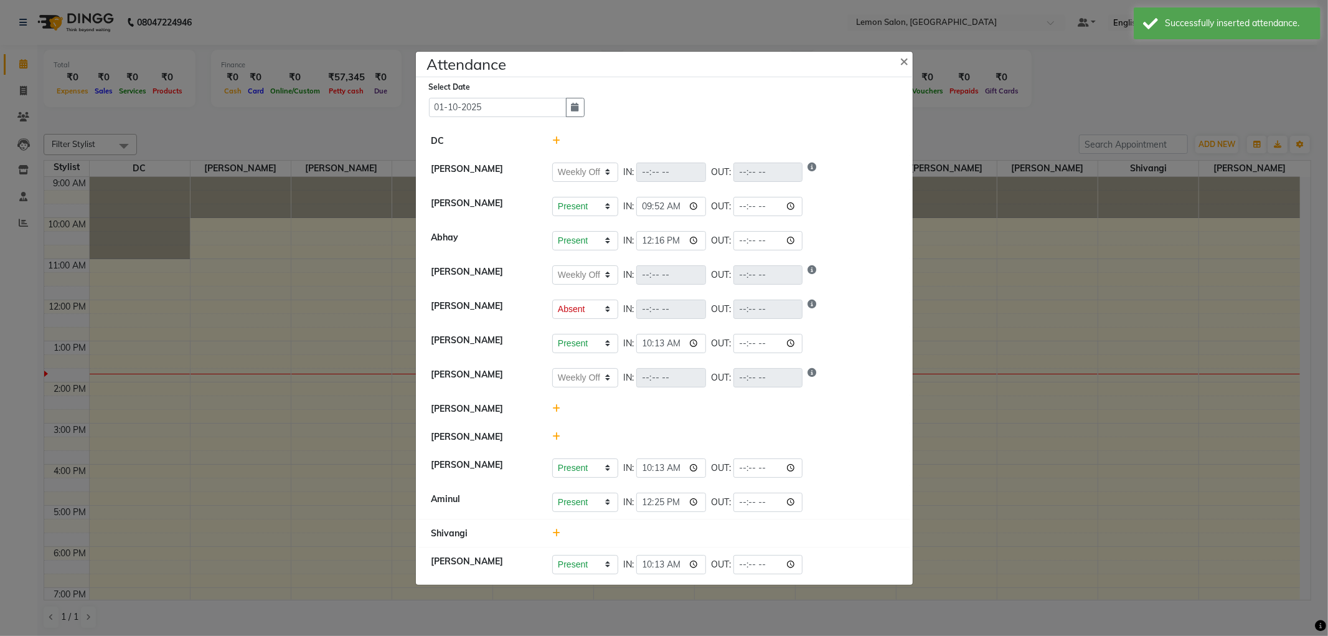
click at [557, 433] on icon at bounding box center [556, 436] width 8 height 9
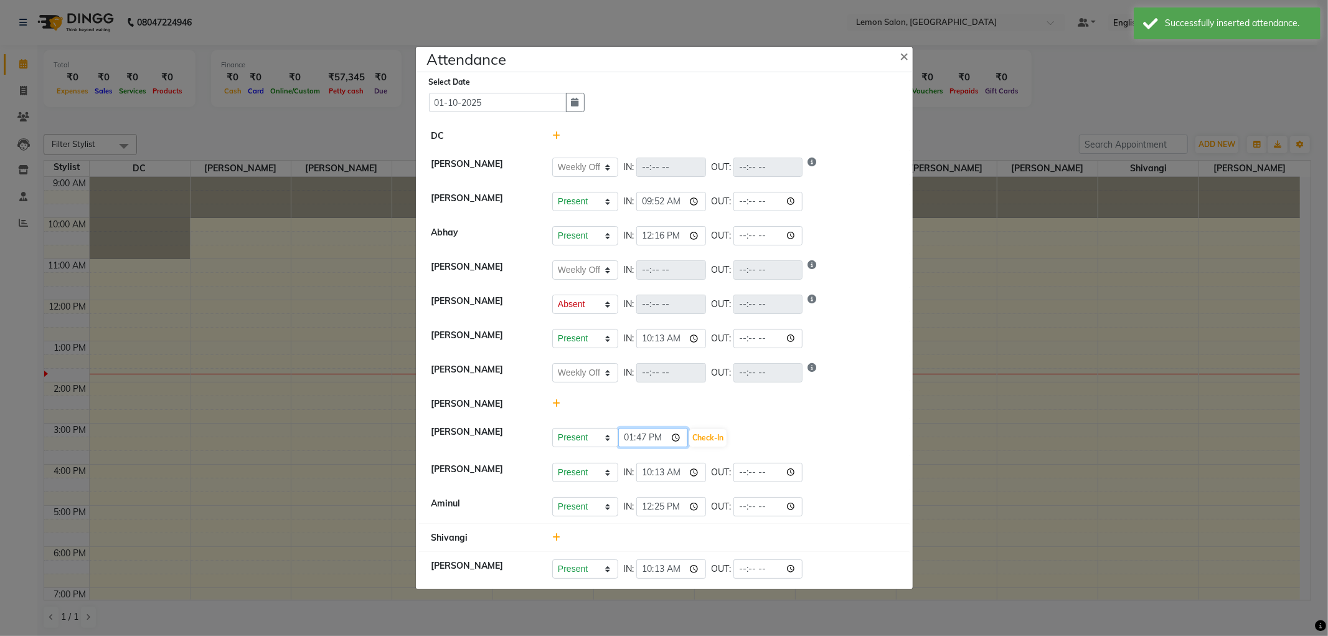
click at [676, 434] on input "13:47" at bounding box center [653, 437] width 70 height 19
type input "10:17"
click at [713, 439] on button "Check-In" at bounding box center [707, 437] width 37 height 17
select select "W"
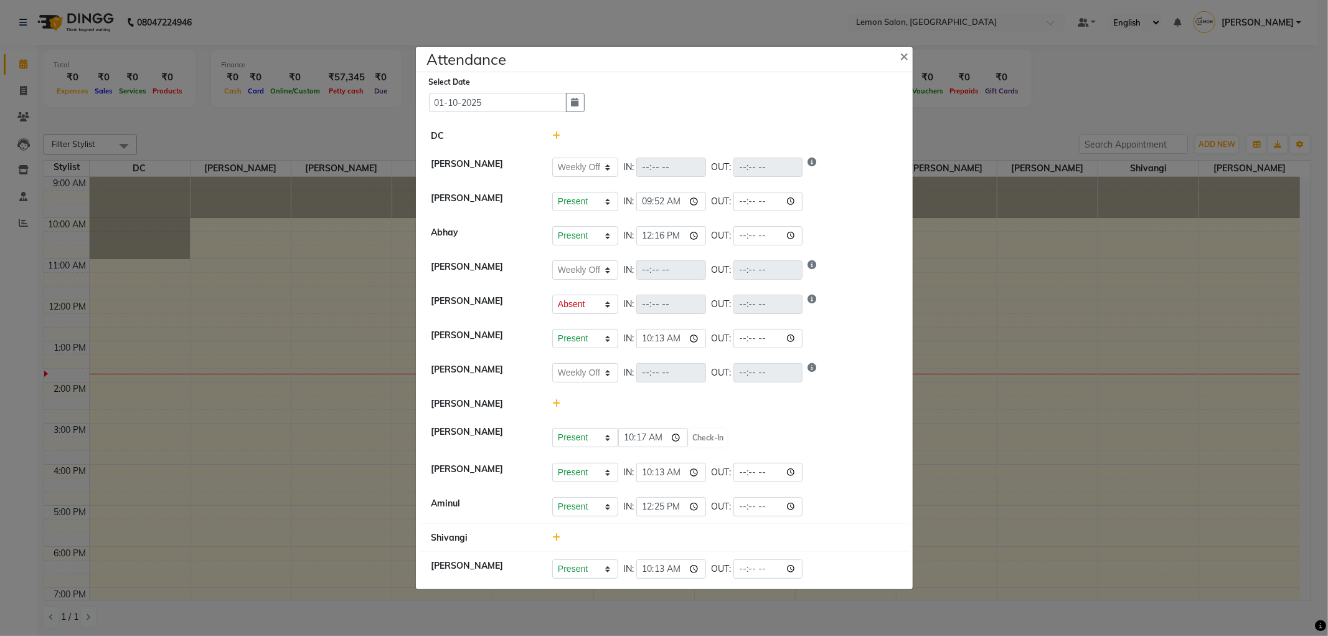
select select "A"
select select "W"
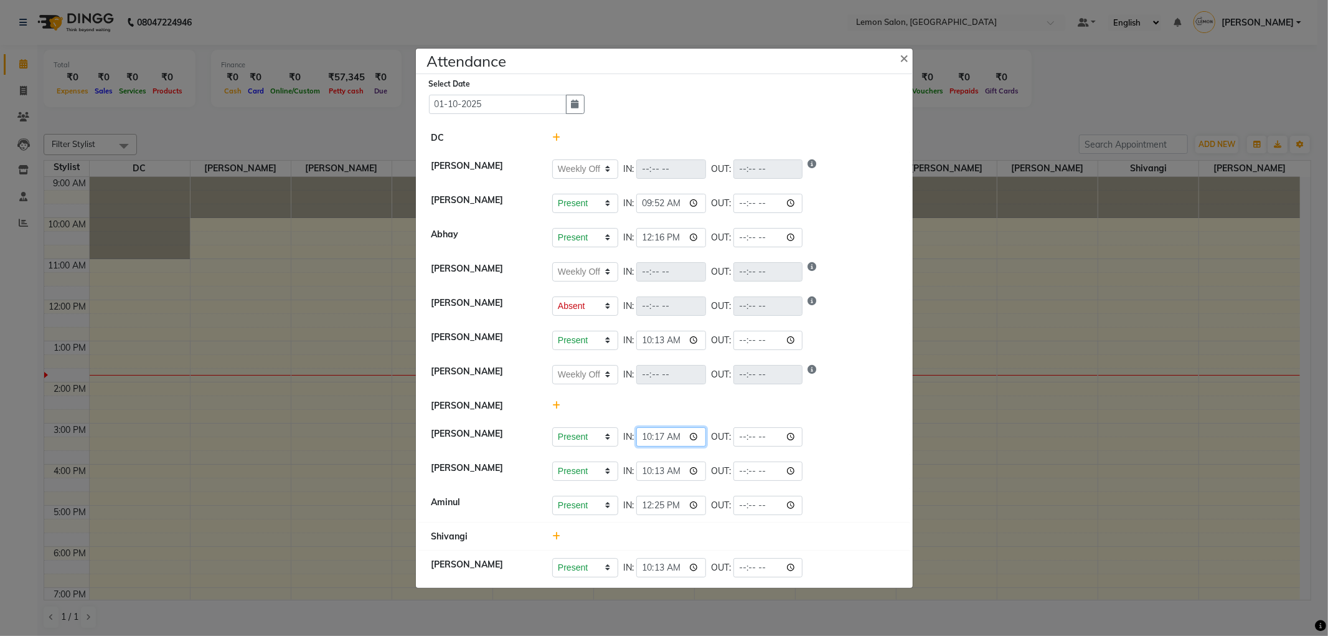
click at [699, 434] on input "10:17" at bounding box center [671, 436] width 70 height 19
type input "10:19"
click at [726, 422] on li "SOMYA Present Absent Late Half Day Weekly Off IN: 10:19 OUT:" at bounding box center [664, 437] width 491 height 35
select select "W"
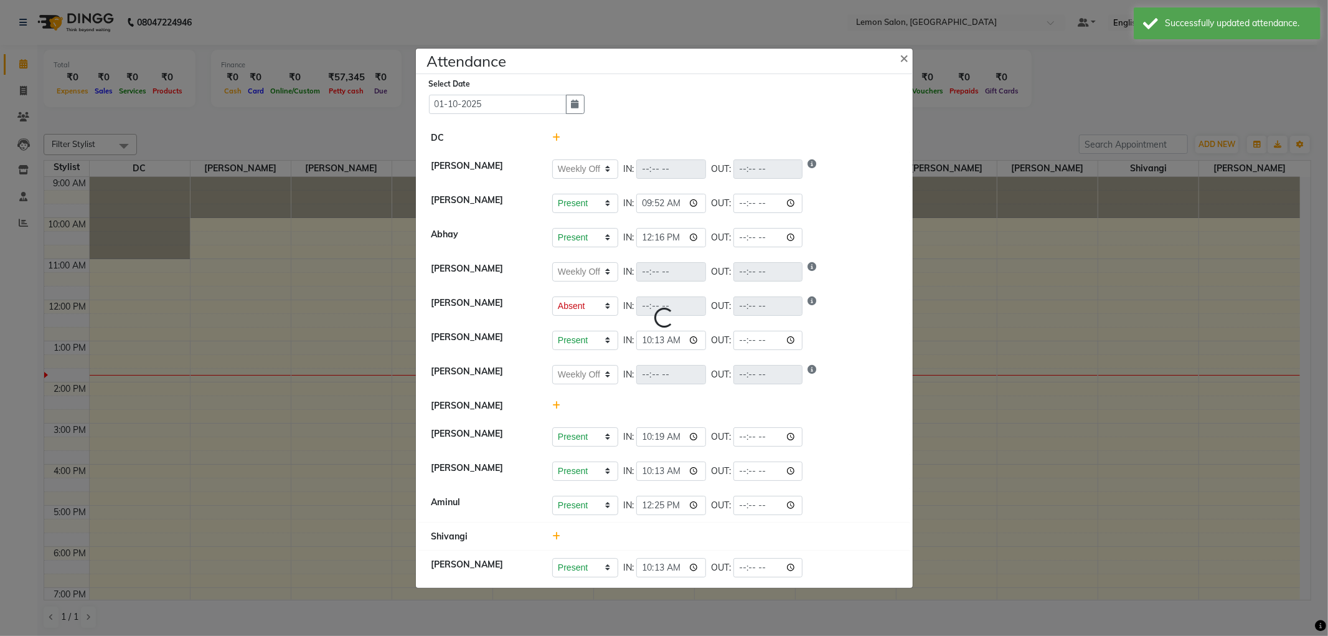
select select "A"
select select "W"
click at [1059, 374] on ngb-modal-window "Attendance × Select Date 01-10-2025 DC Jenny Shah Present Absent Late Half Day …" at bounding box center [664, 318] width 1328 height 636
